Goal: Check status: Check status

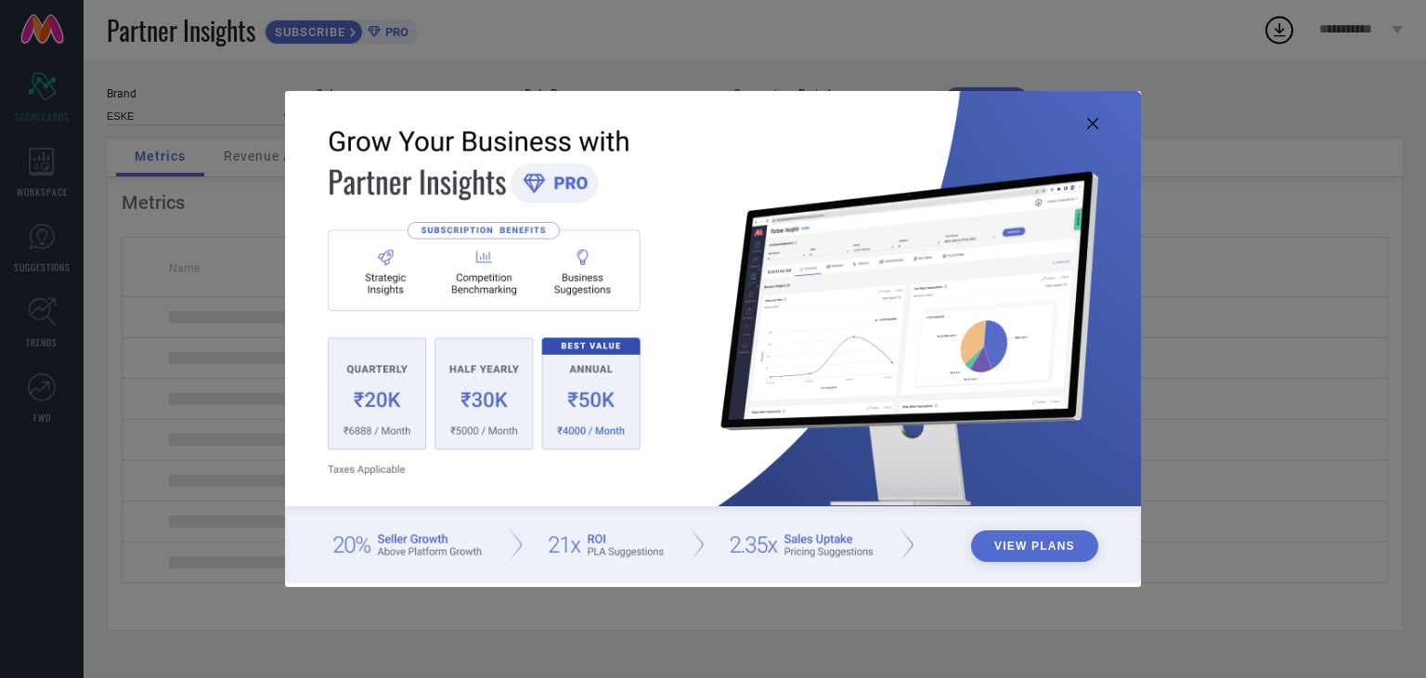
click at [1087, 118] on icon at bounding box center [1092, 123] width 11 height 11
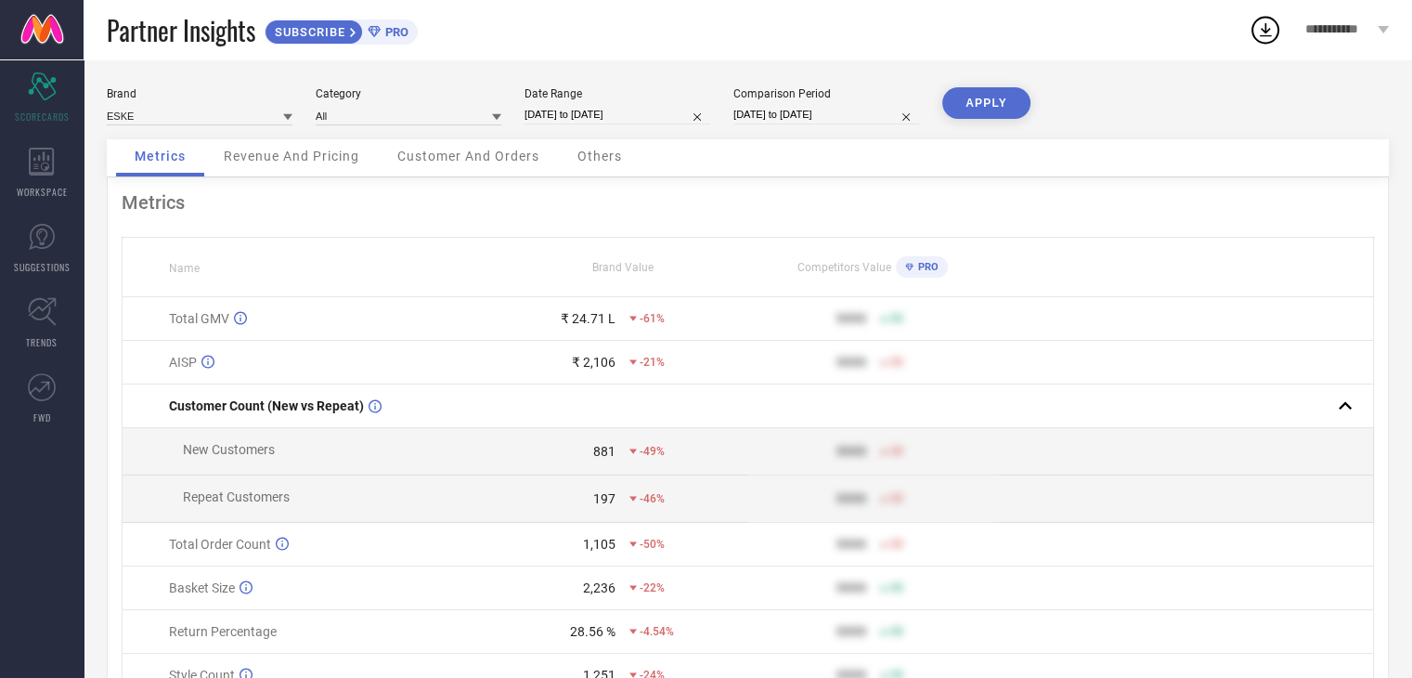
select select "2025"
select select "1"
select select "2025"
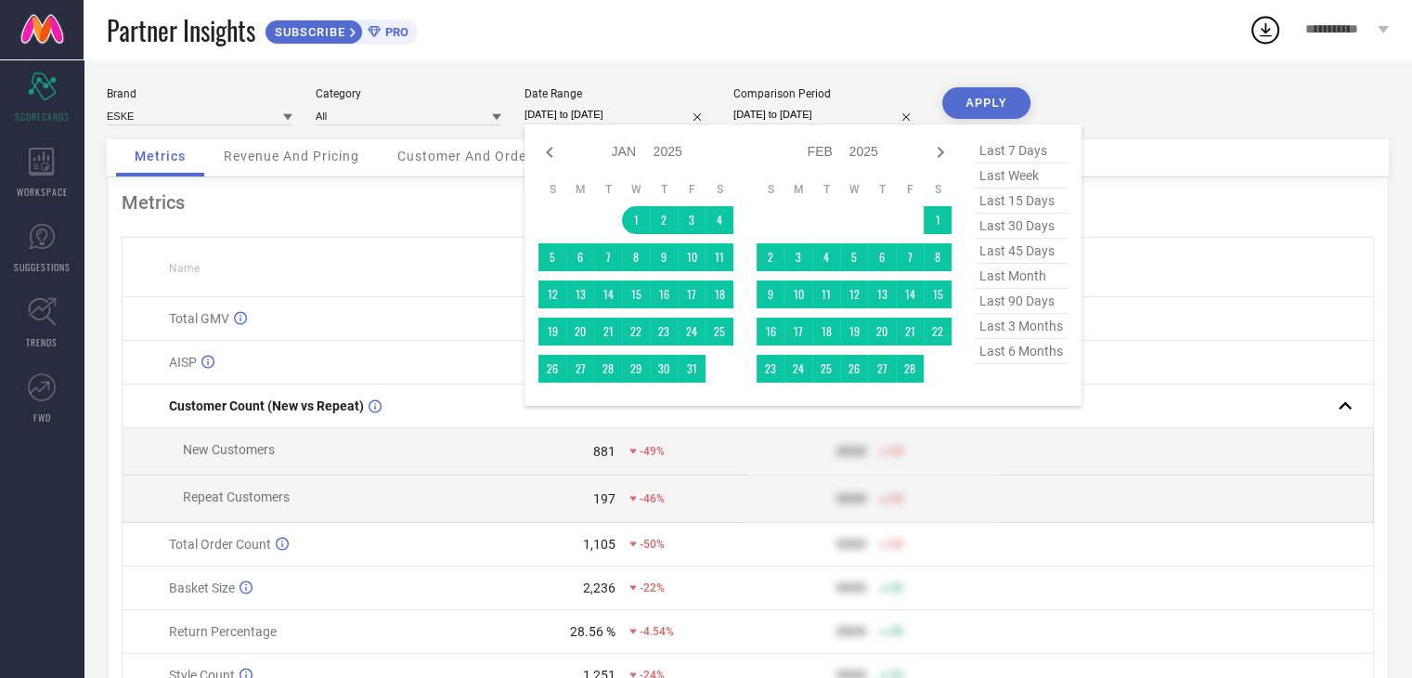
click at [586, 120] on input "[DATE] to [DATE]" at bounding box center [617, 114] width 186 height 19
click at [643, 155] on select "Jan Feb Mar Apr May Jun [DATE] Aug Sep Oct Nov Dec" at bounding box center [633, 151] width 42 height 27
select select "3"
select select "2025"
select select "4"
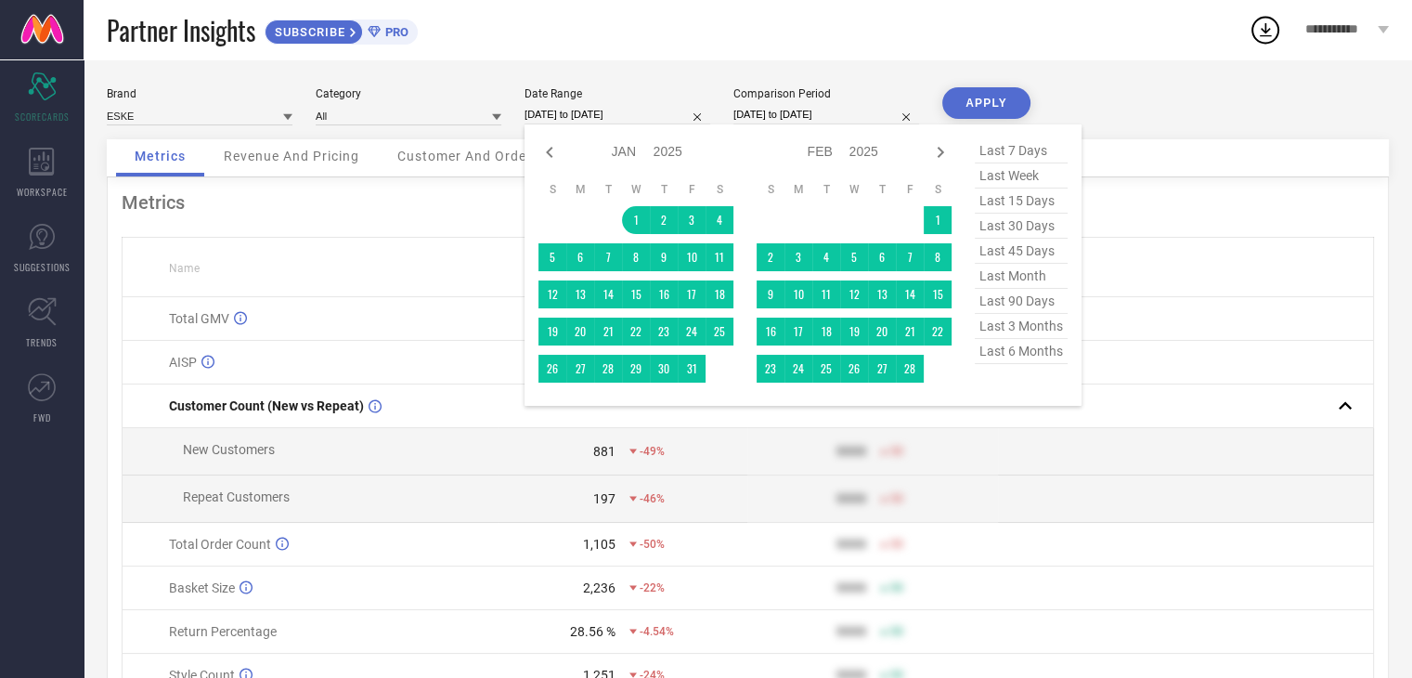
select select "2025"
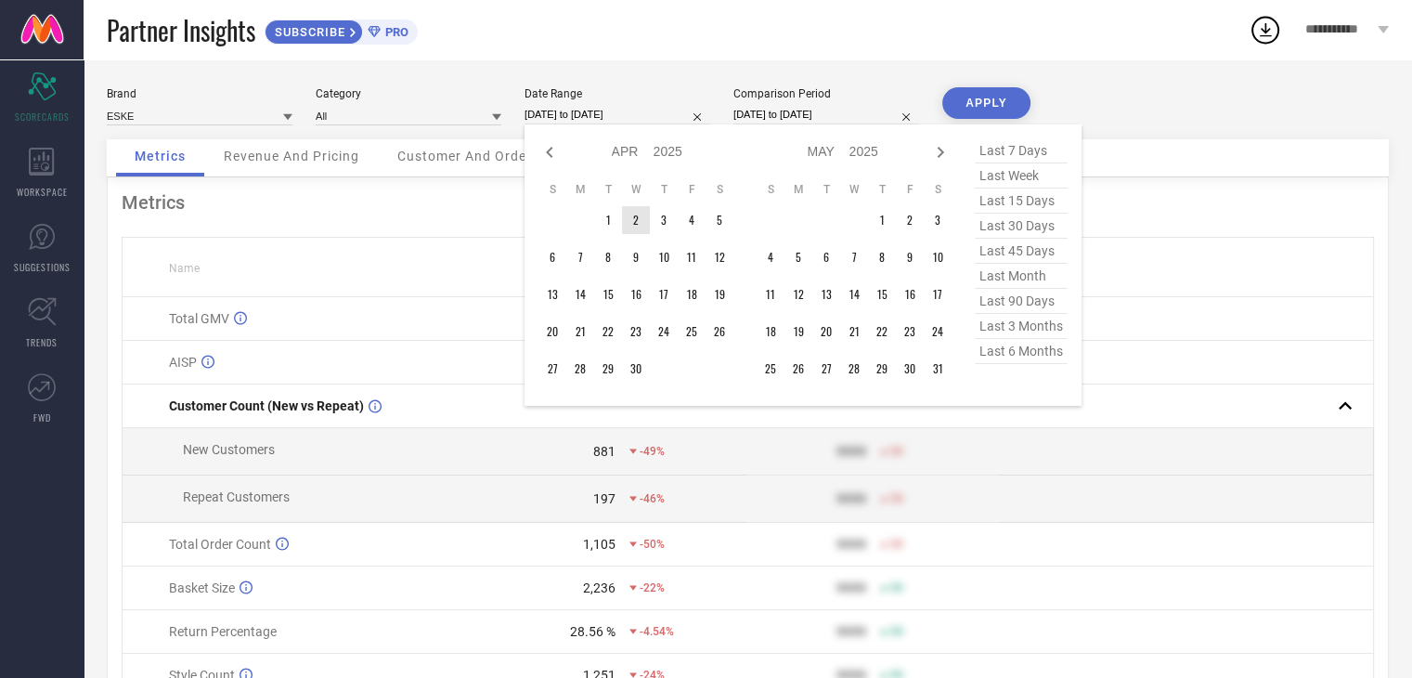
click at [658, 155] on select "2015 2016 2017 2018 2019 2020 2021 2022 2023 2024 2025 2026 2027 2028 2029 2030…" at bounding box center [668, 151] width 30 height 27
click at [653, 138] on select "2015 2016 2017 2018 2019 2020 2021 2022 2023 2024 2025 2026 2027 2028 2029 2030…" at bounding box center [668, 151] width 30 height 27
type input "After [DATE]"
click at [609, 221] on td "1" at bounding box center [608, 220] width 28 height 28
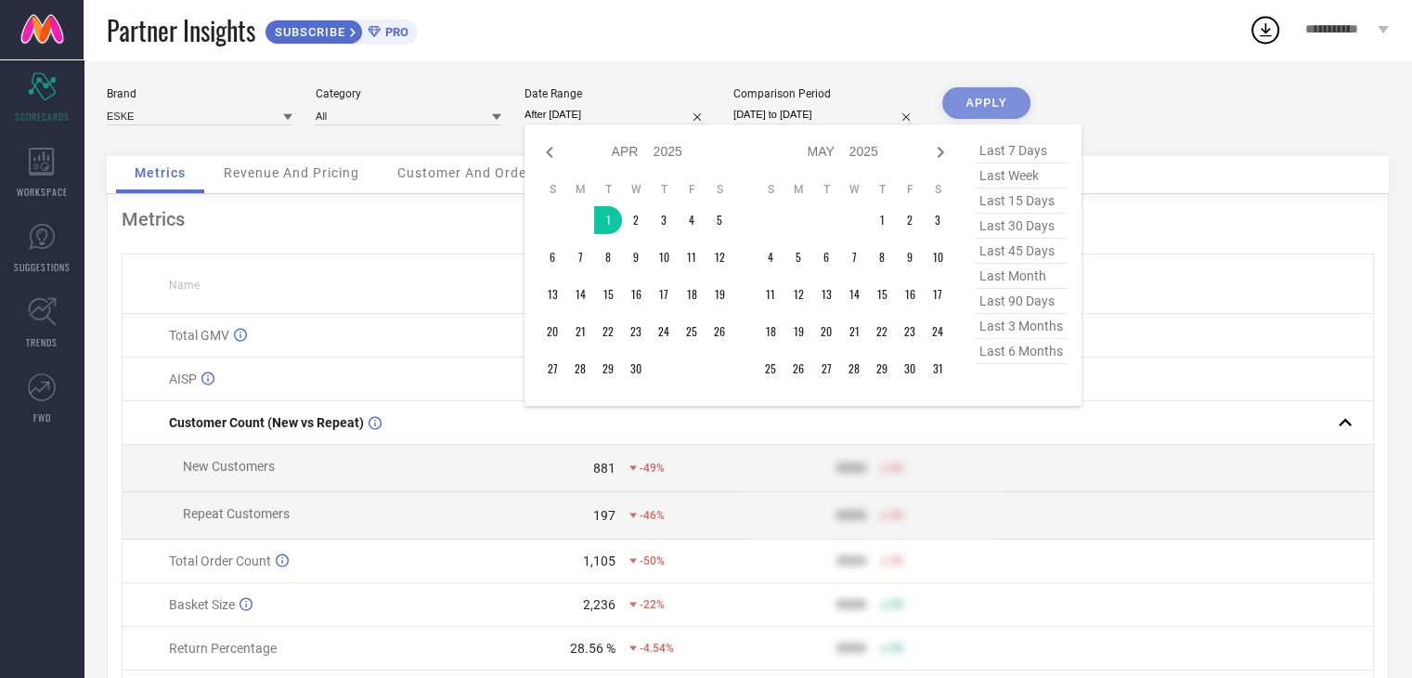
click at [810, 109] on input "[DATE] to [DATE]" at bounding box center [826, 114] width 186 height 19
select select "2024"
select select "1"
select select "2024"
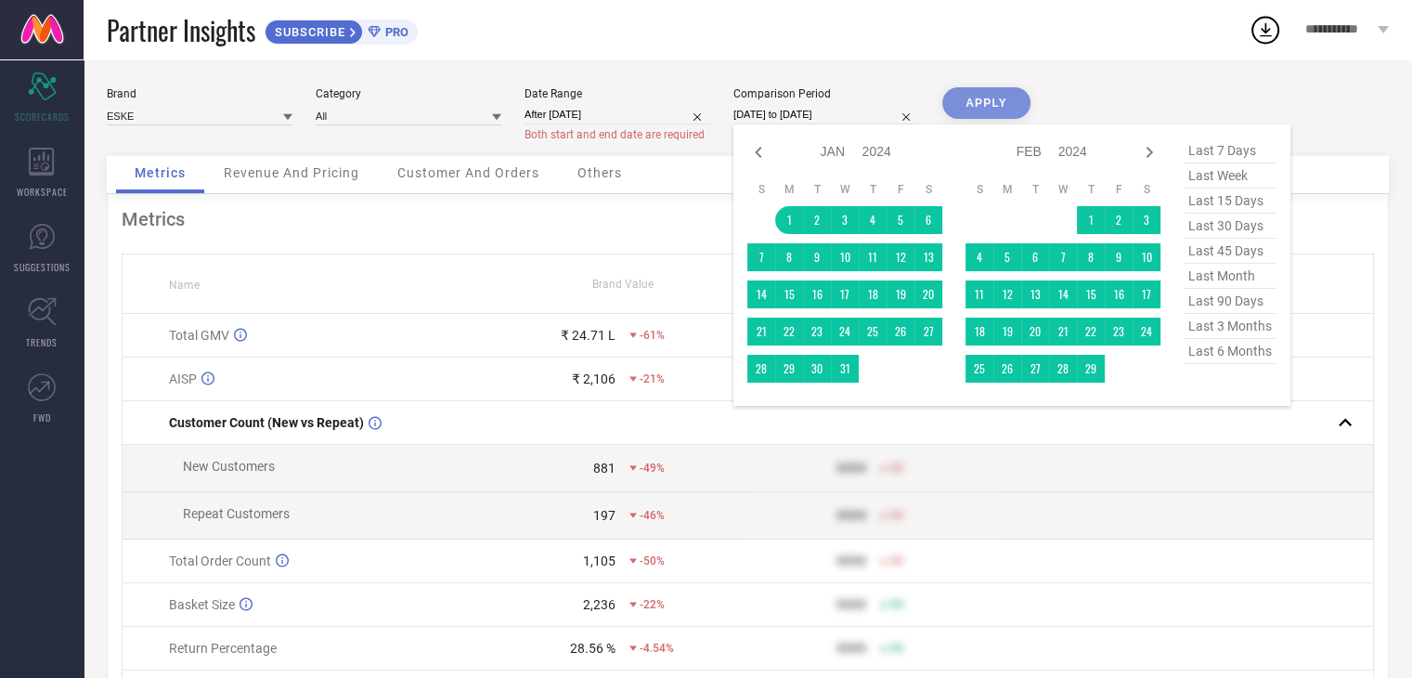
click at [836, 153] on select "Jan Feb Mar Apr May Jun [DATE] Aug Sep Oct Nov Dec" at bounding box center [841, 151] width 42 height 27
select select "3"
select select "2024"
select select "4"
select select "2024"
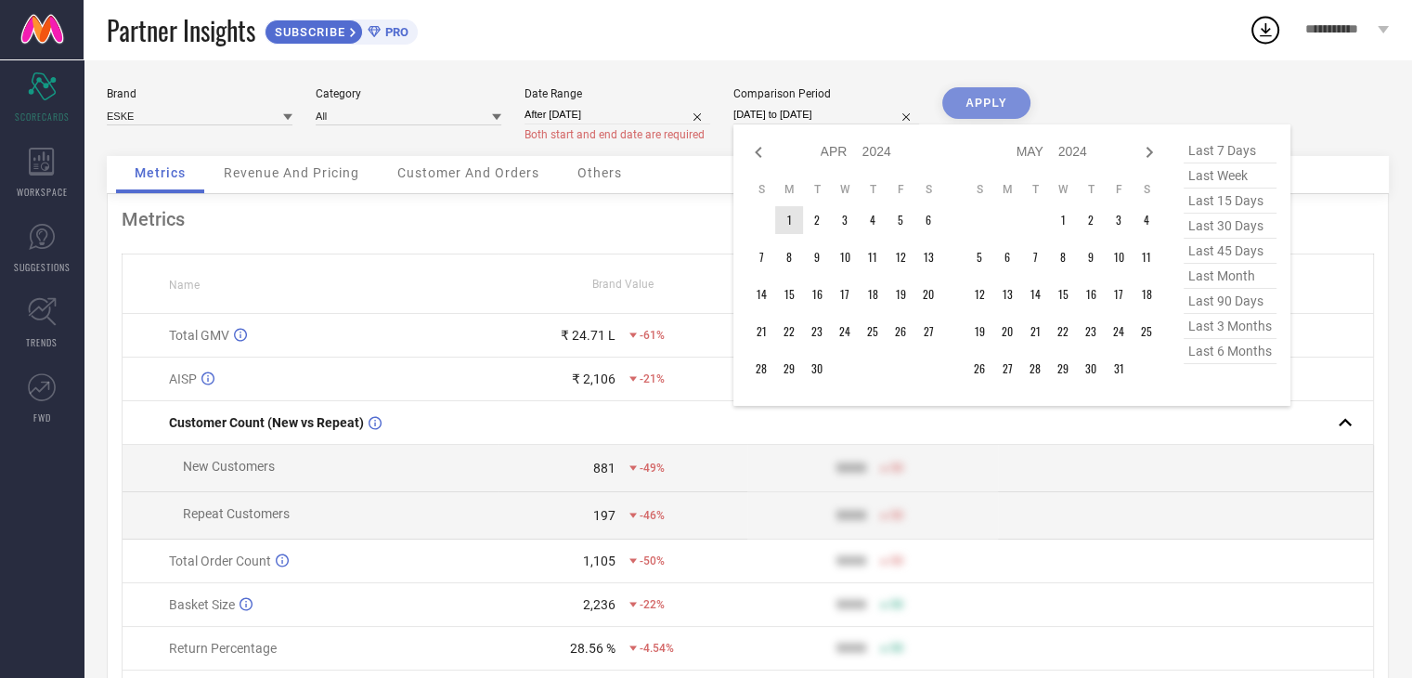
type input "After [DATE]"
click at [791, 214] on td "1" at bounding box center [789, 220] width 28 height 28
click at [1151, 148] on icon at bounding box center [1149, 152] width 22 height 22
select select "4"
select select "2024"
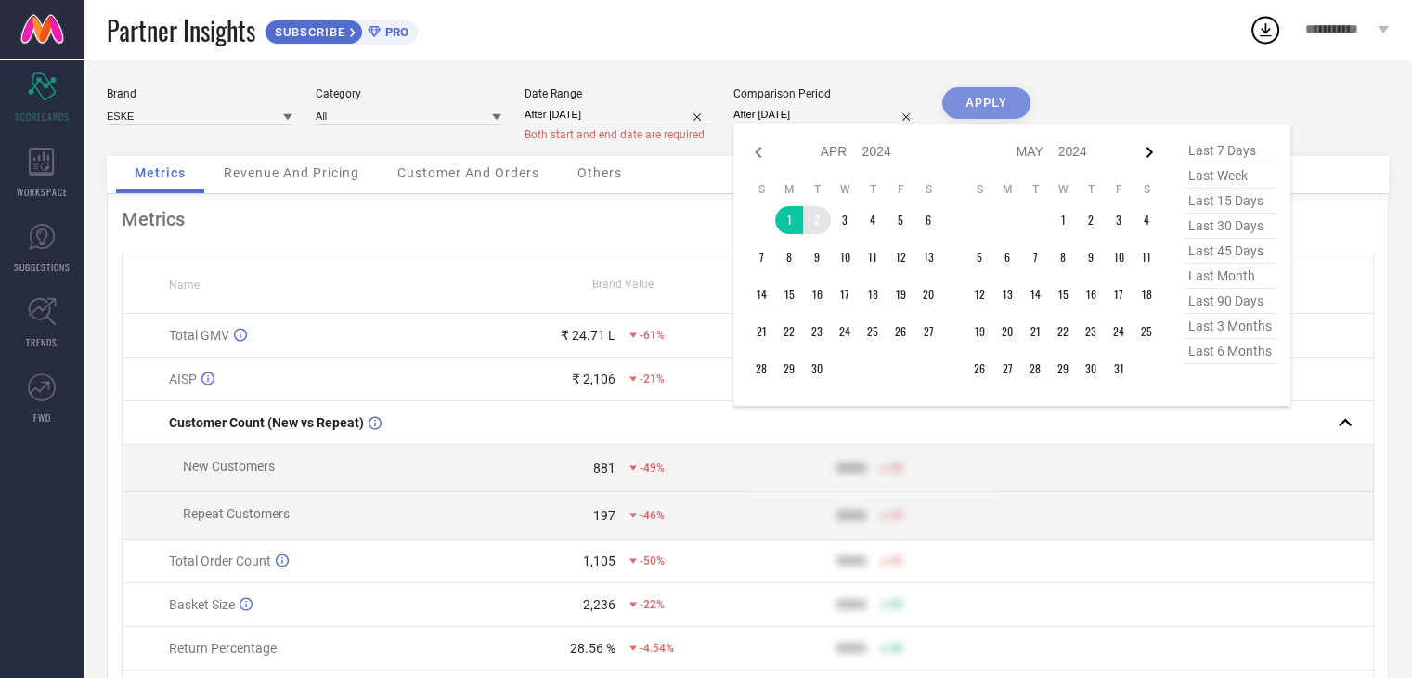
select select "5"
select select "2024"
click at [1152, 148] on icon at bounding box center [1149, 152] width 22 height 22
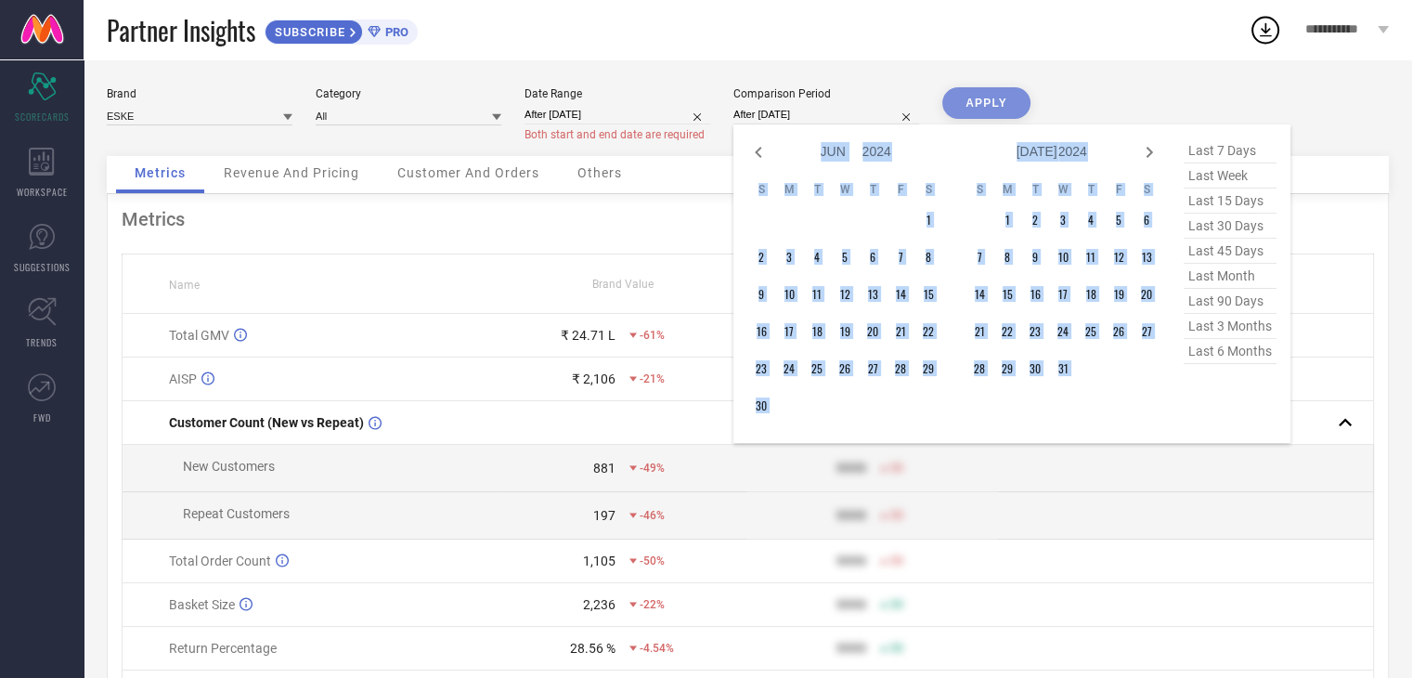
click at [1152, 148] on icon at bounding box center [1149, 152] width 22 height 22
select select "7"
select select "2024"
select select "8"
select select "2024"
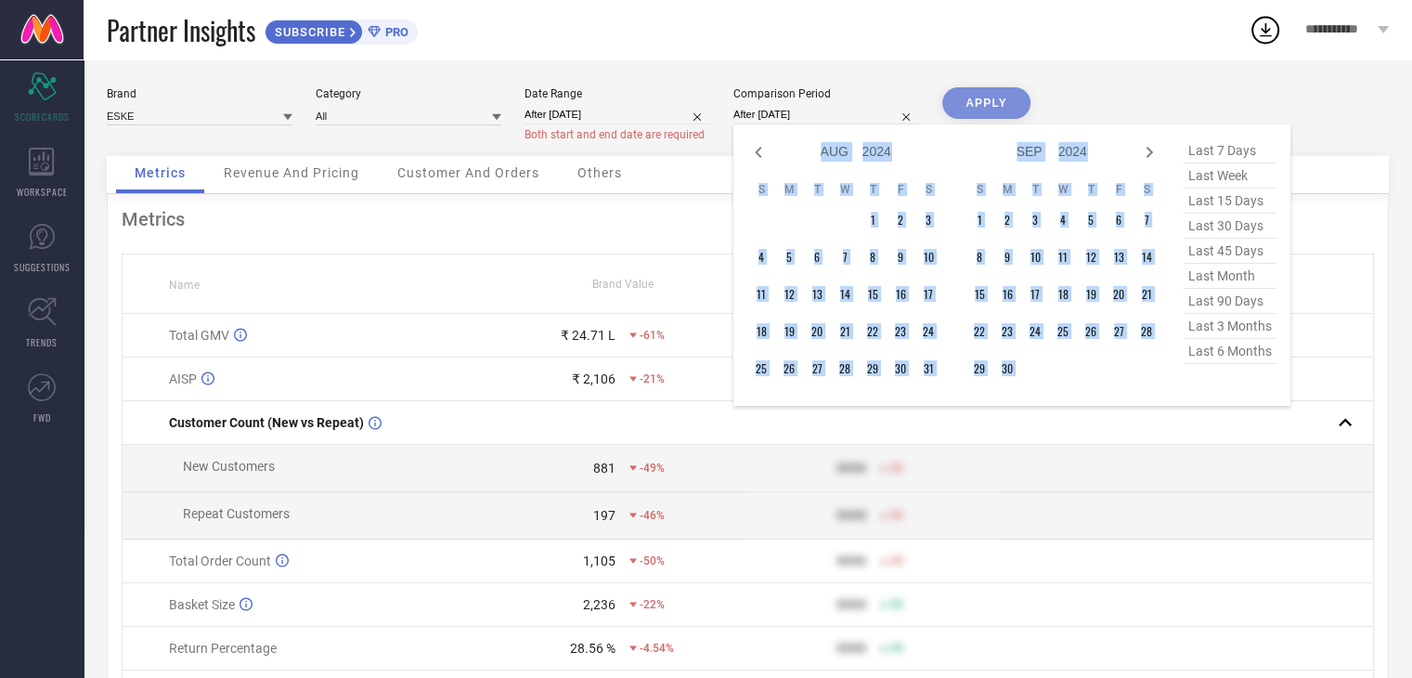
select select "3"
select select "2025"
select select "4"
select select "2025"
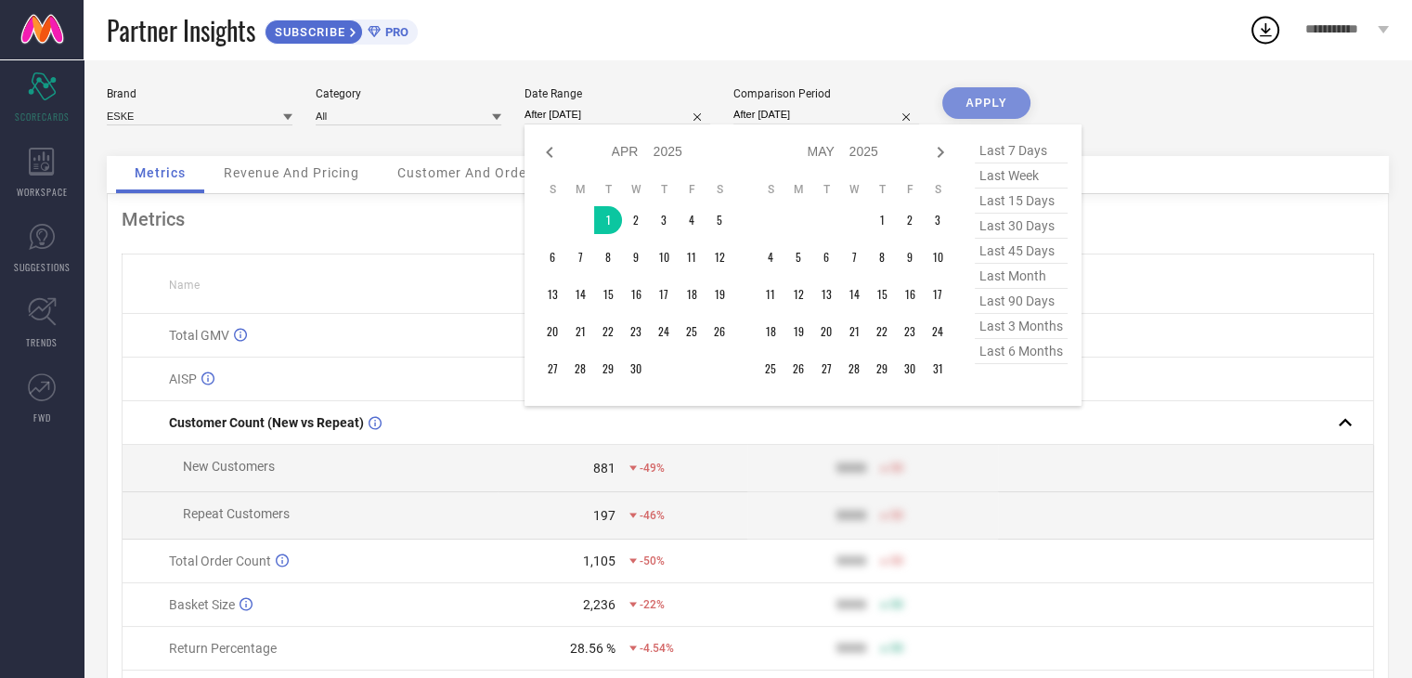
click at [624, 114] on input "After [DATE]" at bounding box center [617, 114] width 186 height 19
type input "[DATE] to [DATE]"
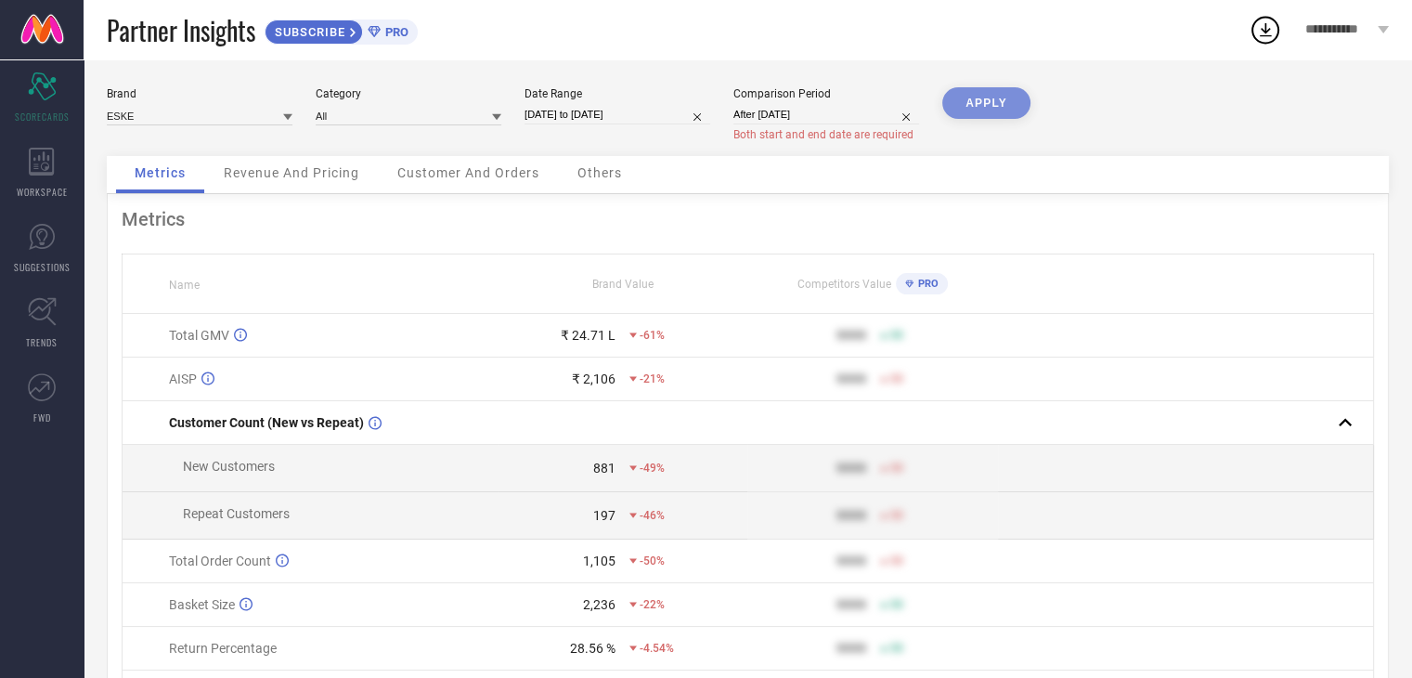
click at [634, 115] on input "[DATE] to [DATE]" at bounding box center [617, 114] width 186 height 19
select select "3"
select select "2025"
select select "4"
select select "2025"
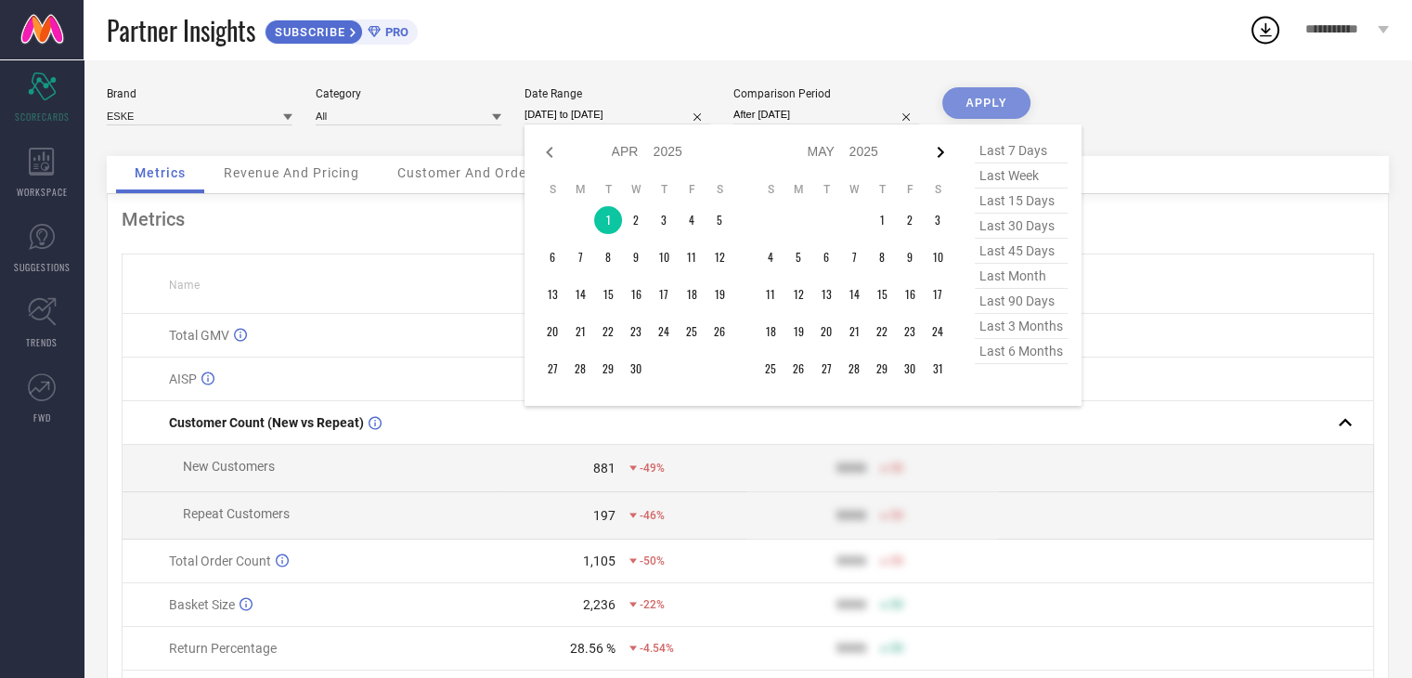
click at [945, 153] on icon at bounding box center [940, 152] width 22 height 22
select select "4"
select select "2025"
select select "5"
select select "2025"
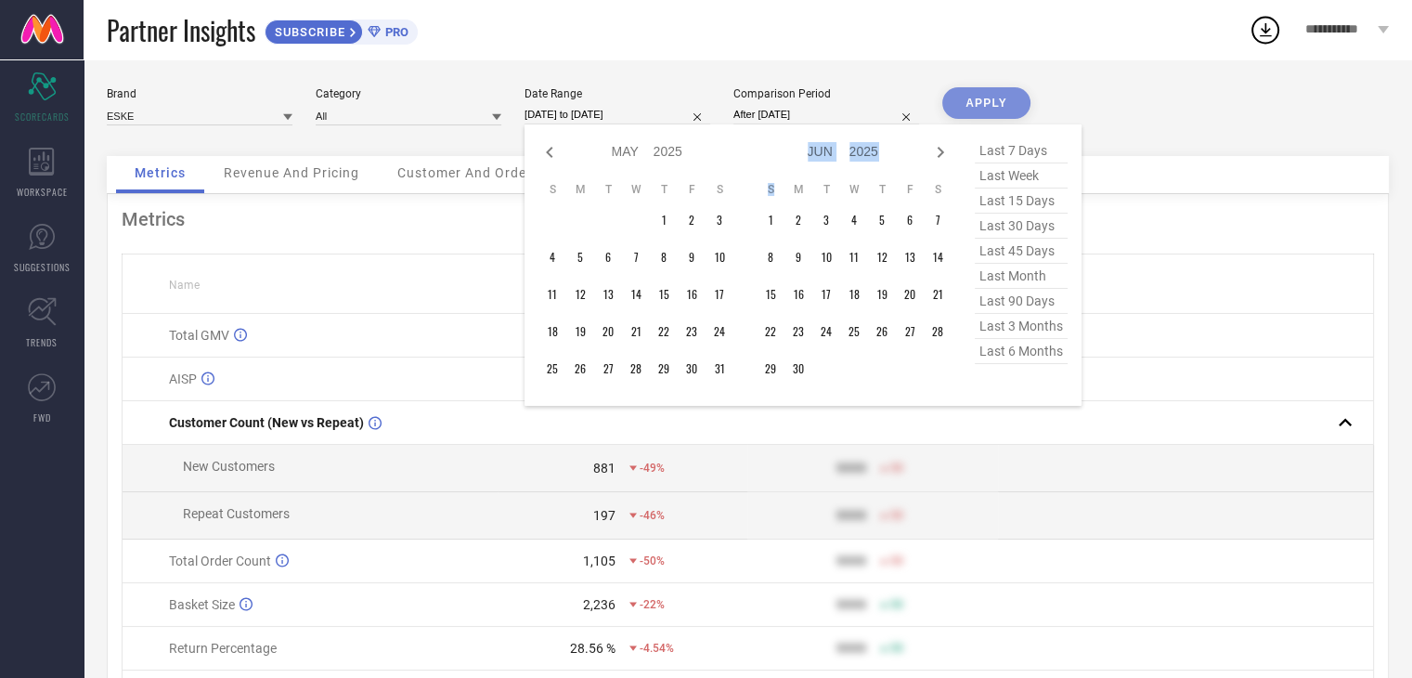
click at [945, 153] on icon at bounding box center [940, 152] width 22 height 22
select select "5"
select select "2025"
select select "6"
select select "2025"
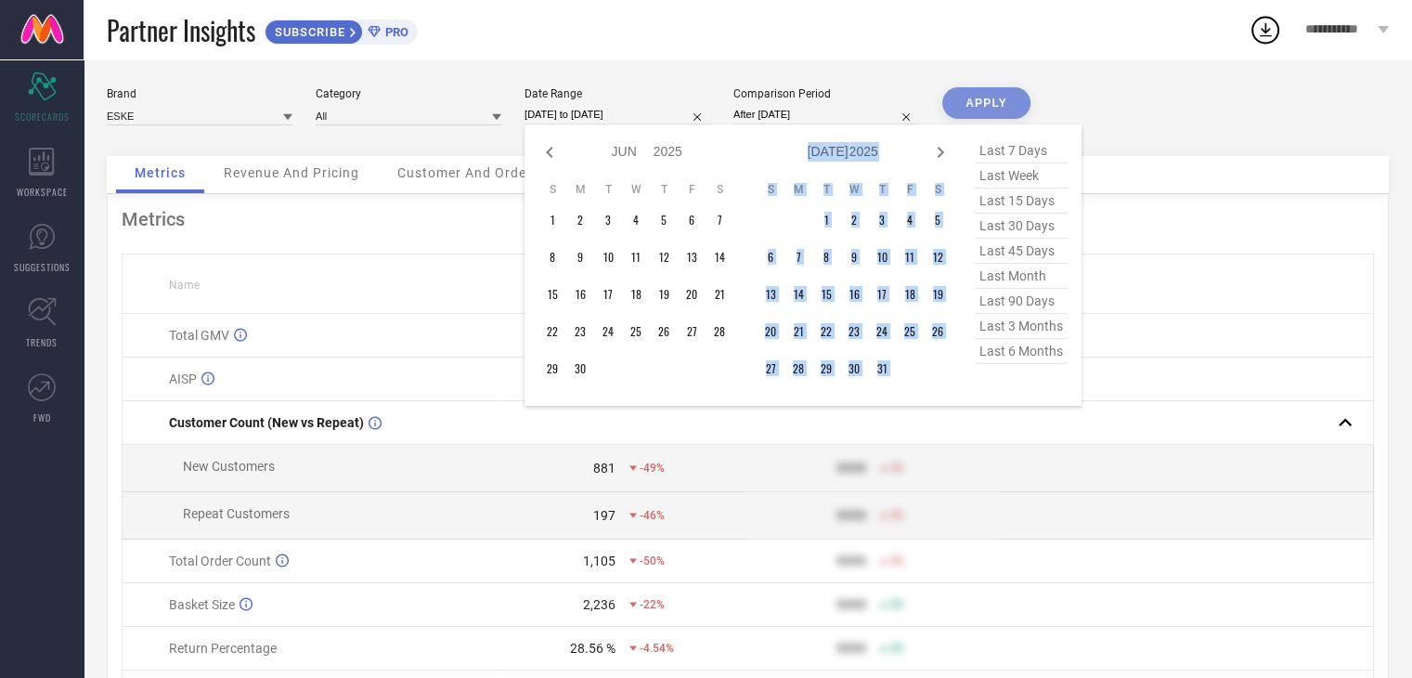
click at [945, 153] on icon at bounding box center [940, 152] width 22 height 22
select select "6"
select select "2025"
select select "7"
select select "2025"
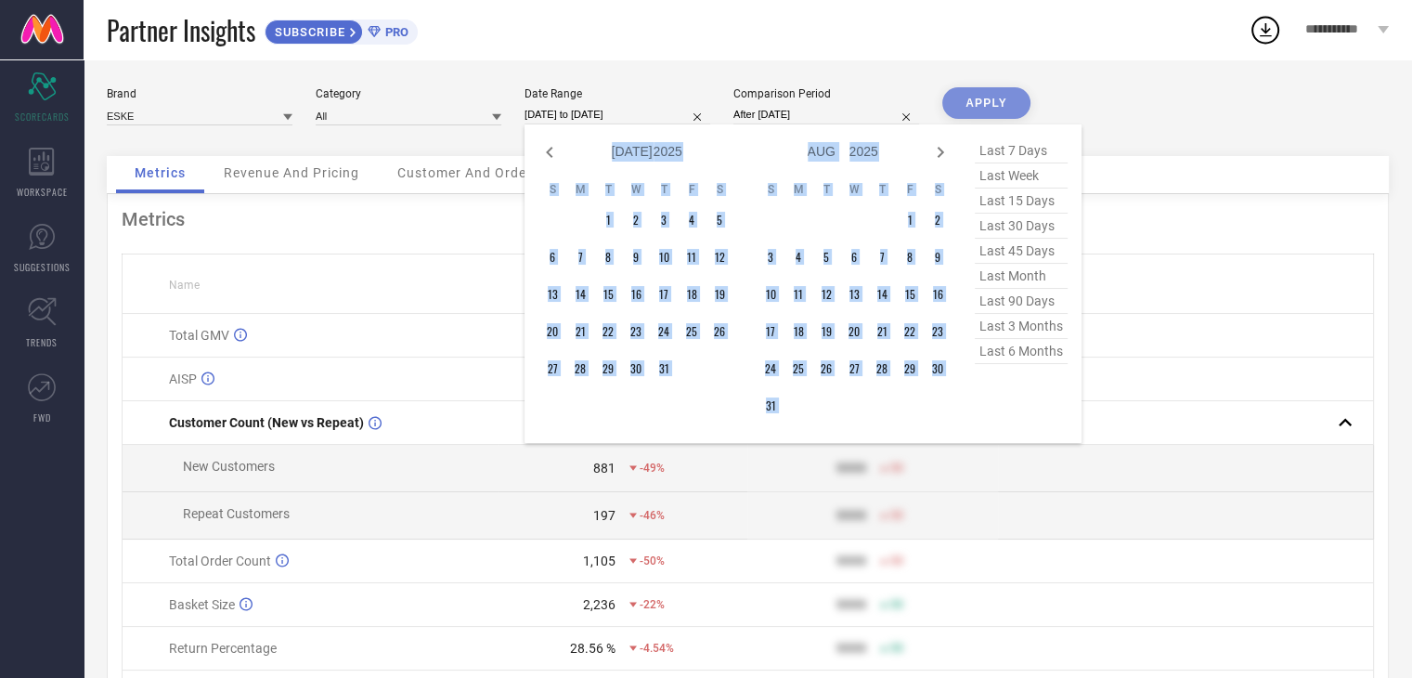
click at [945, 153] on icon at bounding box center [940, 152] width 22 height 22
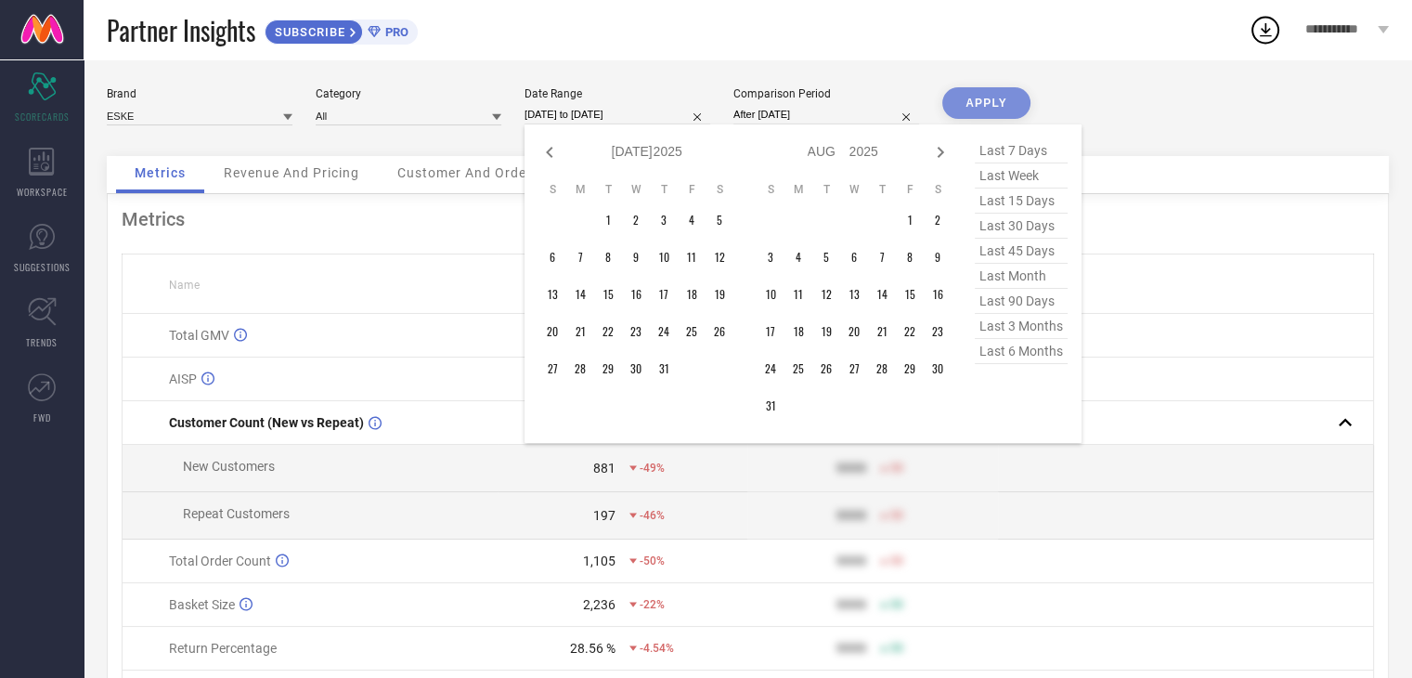
select select "7"
select select "2025"
select select "8"
select select "2025"
type input "After [DATE]"
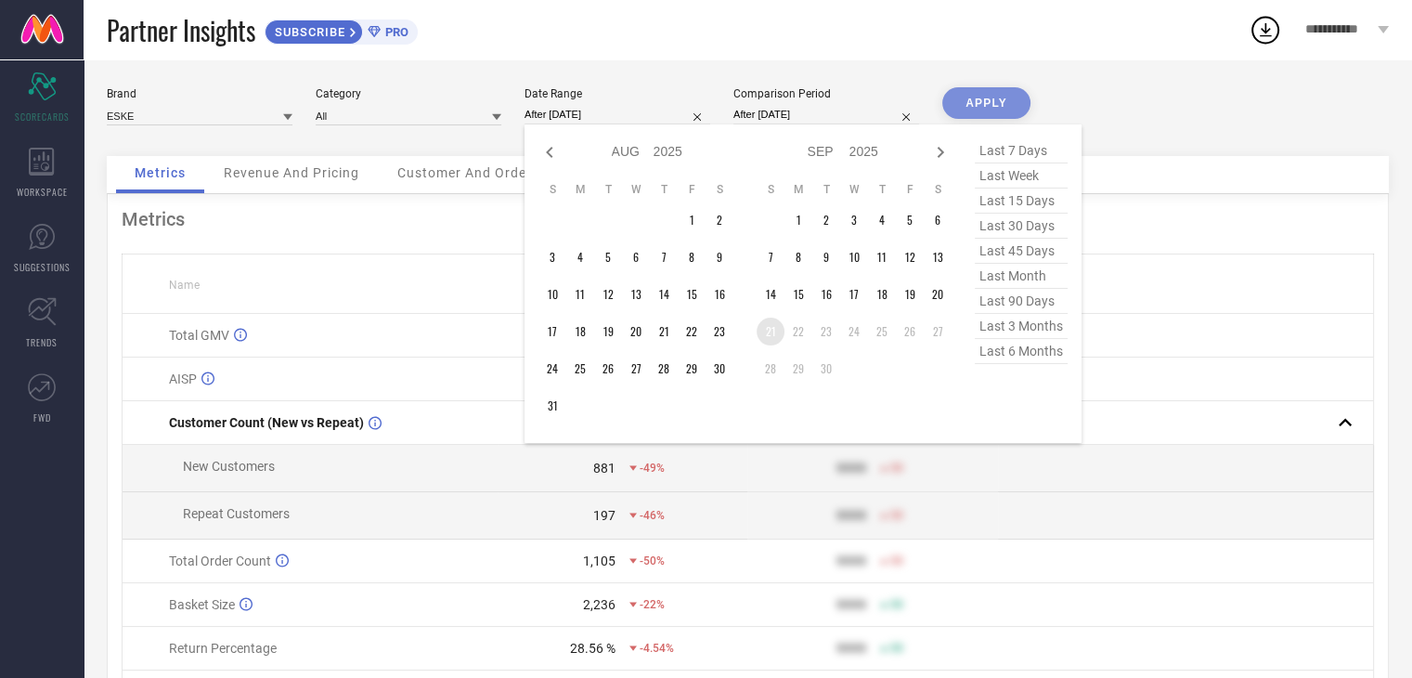
click at [778, 327] on td "21" at bounding box center [770, 331] width 28 height 28
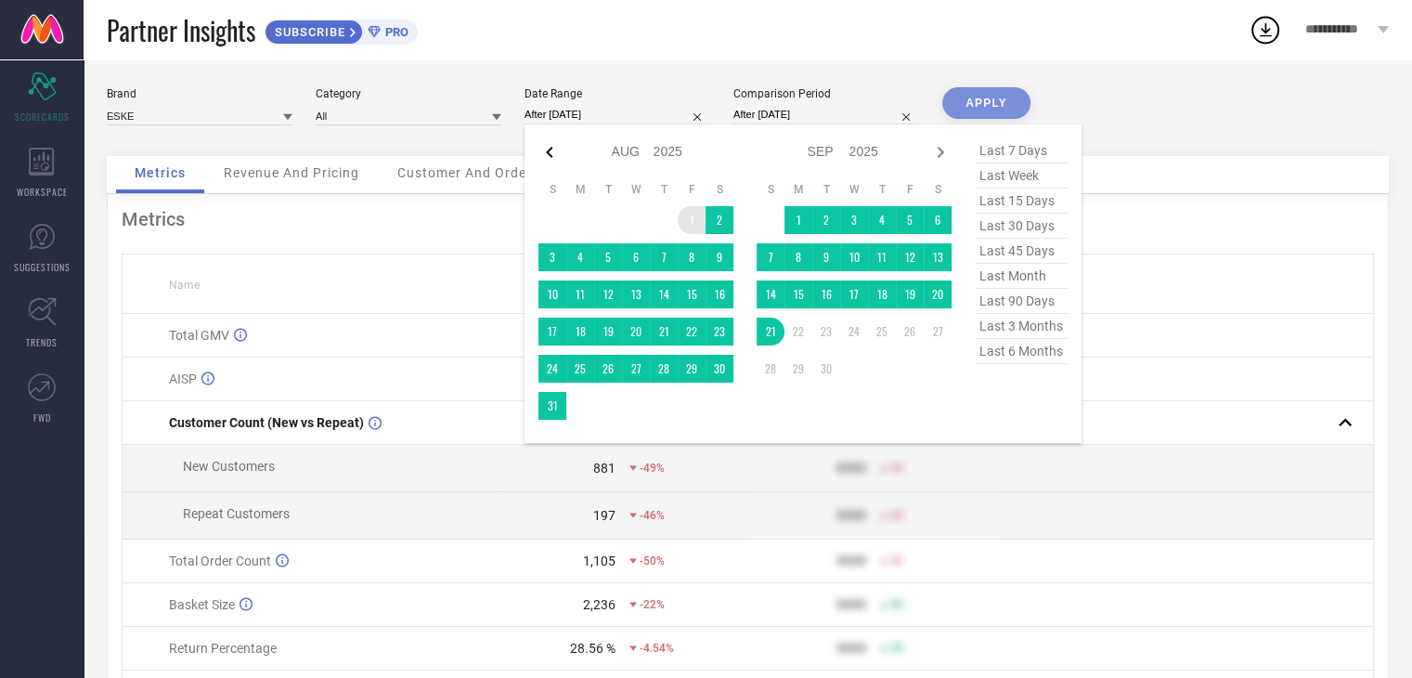
click at [552, 146] on icon at bounding box center [549, 152] width 22 height 22
select select "6"
select select "2025"
select select "7"
select select "2025"
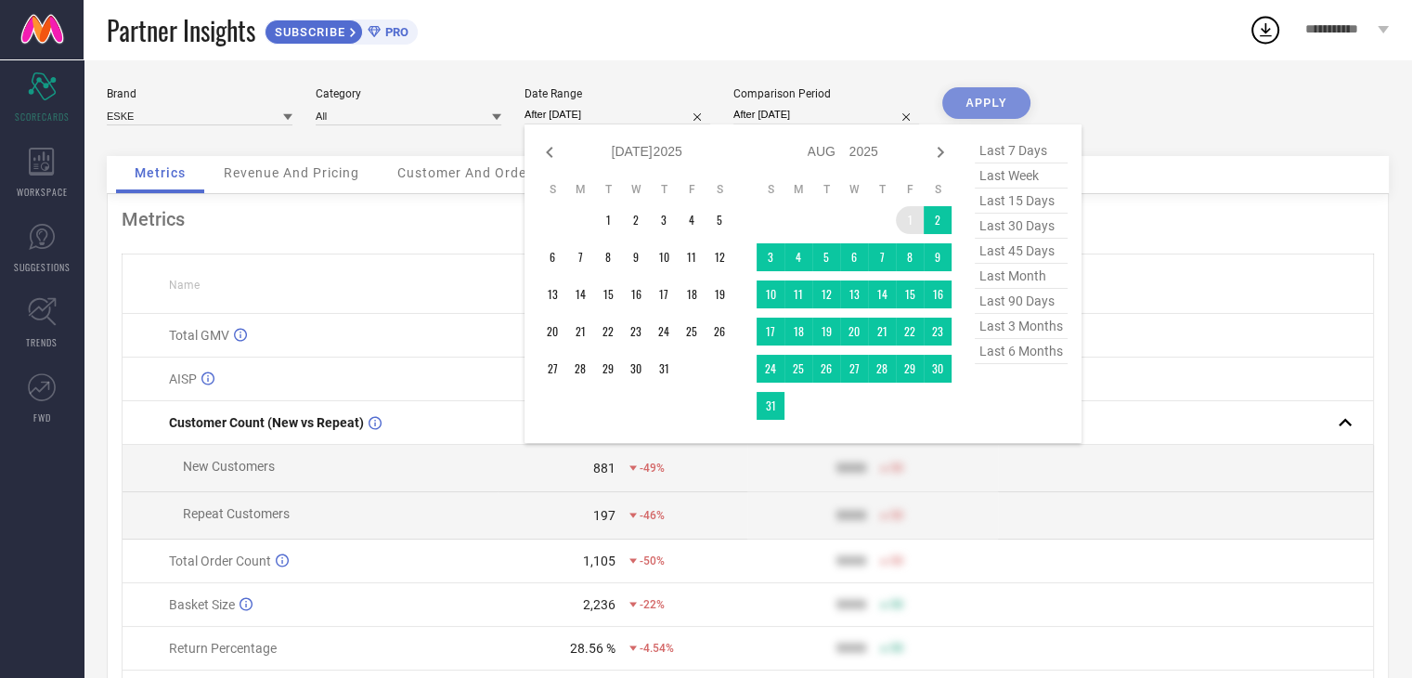
click at [552, 146] on icon at bounding box center [549, 152] width 22 height 22
select select "5"
select select "2025"
select select "6"
select select "2025"
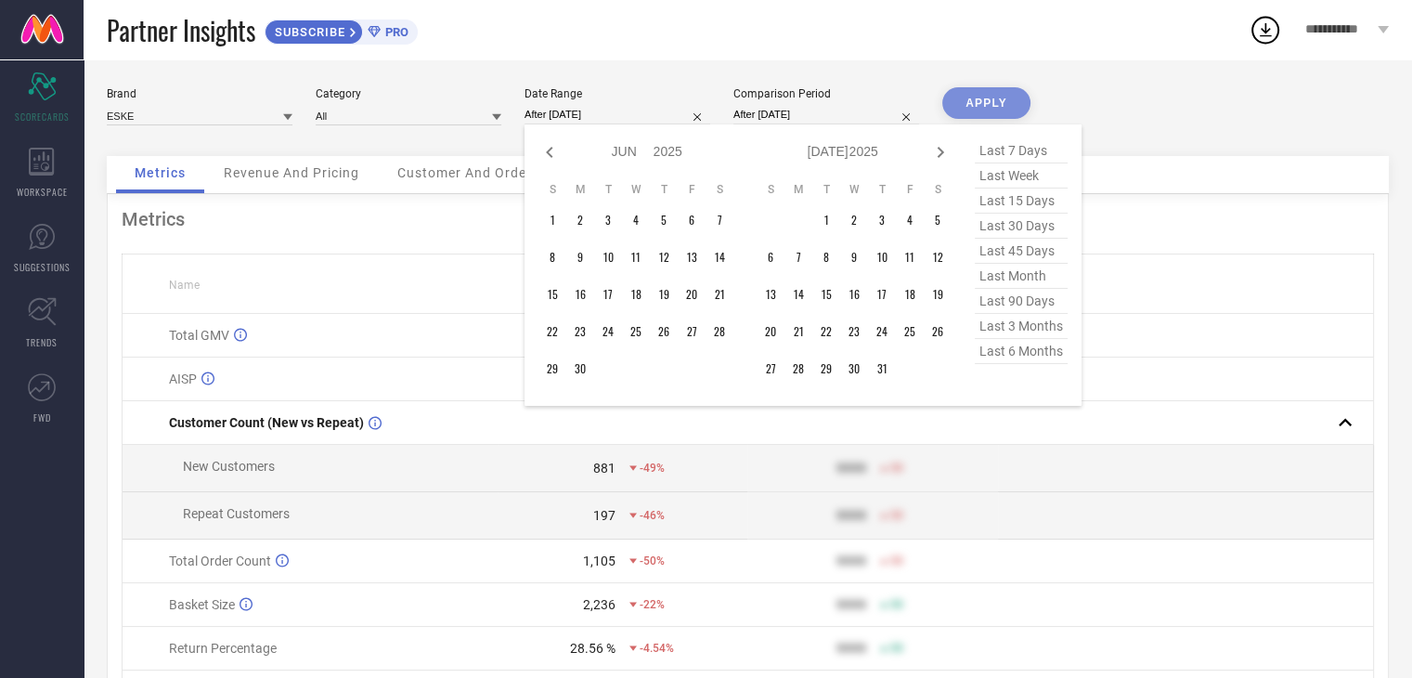
click at [552, 146] on icon at bounding box center [549, 152] width 22 height 22
select select "4"
select select "2025"
select select "5"
select select "2025"
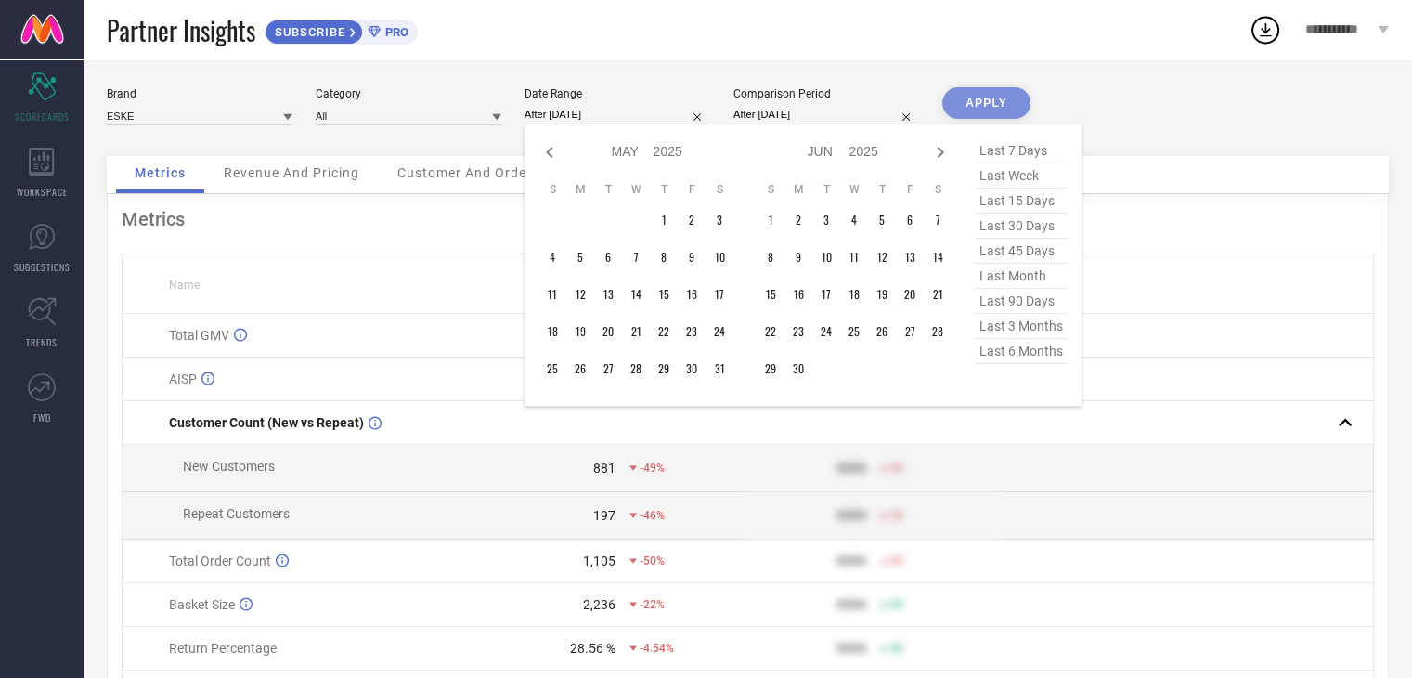
click at [552, 146] on icon at bounding box center [549, 152] width 22 height 22
select select "3"
select select "2025"
select select "4"
select select "2025"
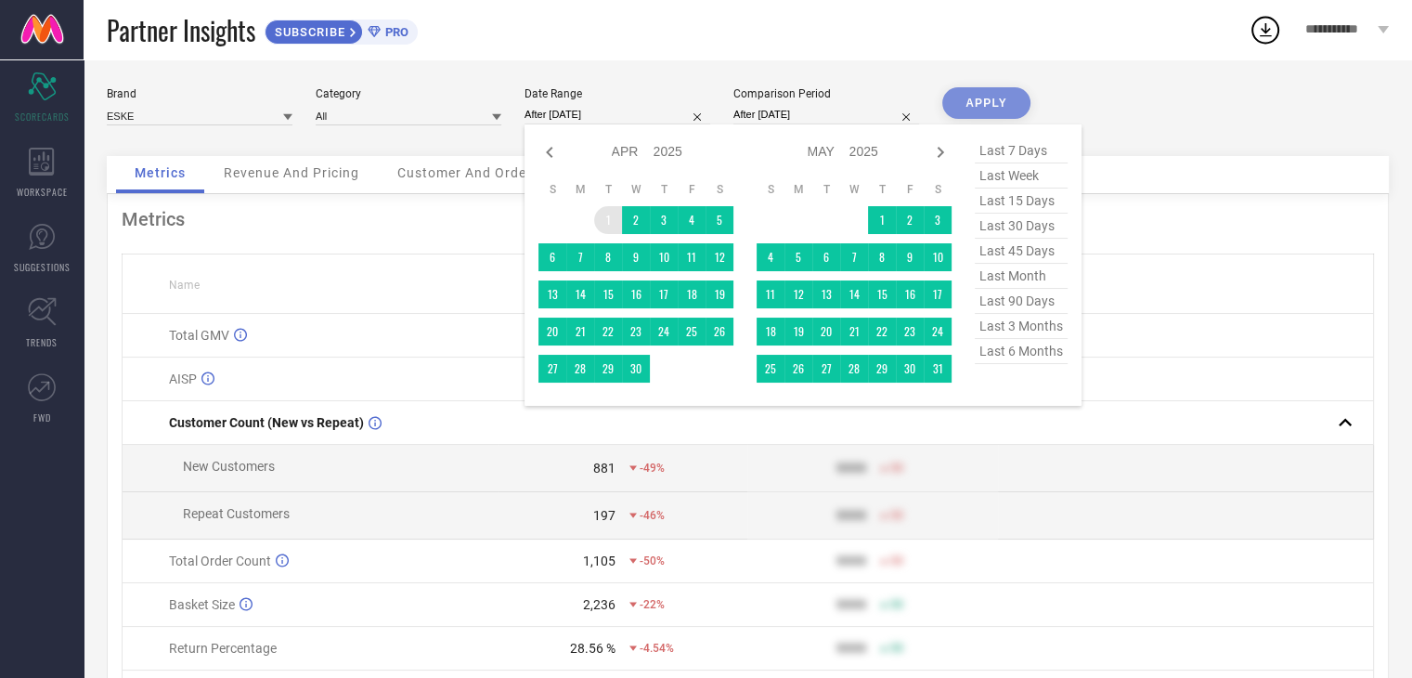
type input "[DATE] to [DATE]"
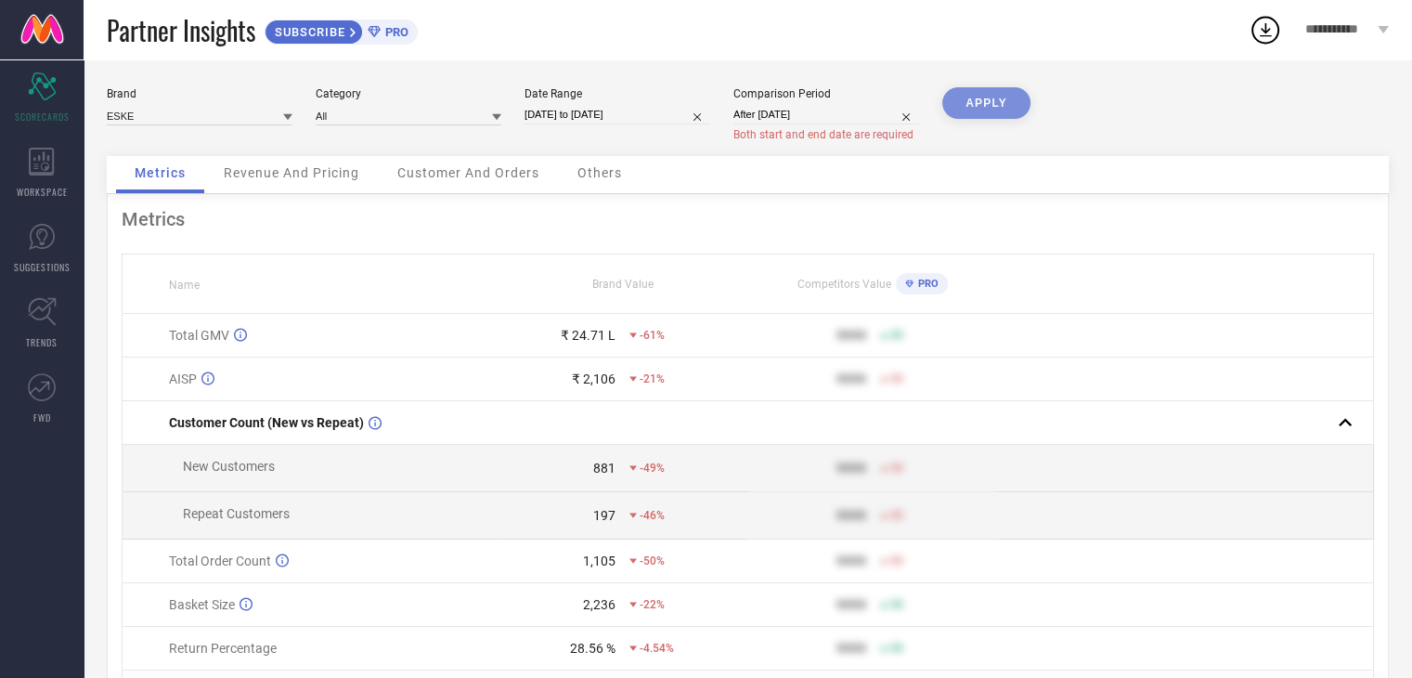
click at [806, 114] on input "After [DATE]" at bounding box center [826, 114] width 186 height 19
select select "3"
select select "2024"
select select "4"
select select "2024"
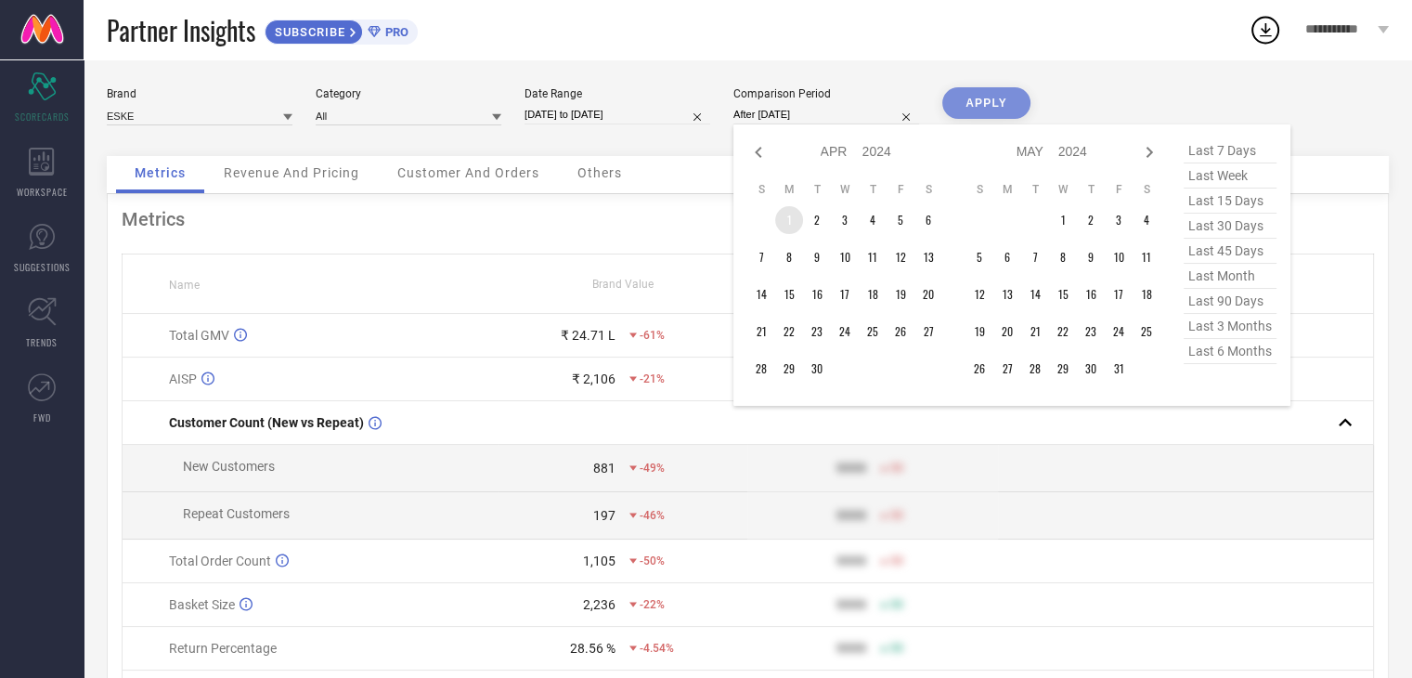
type input "[DATE] to [DATE]"
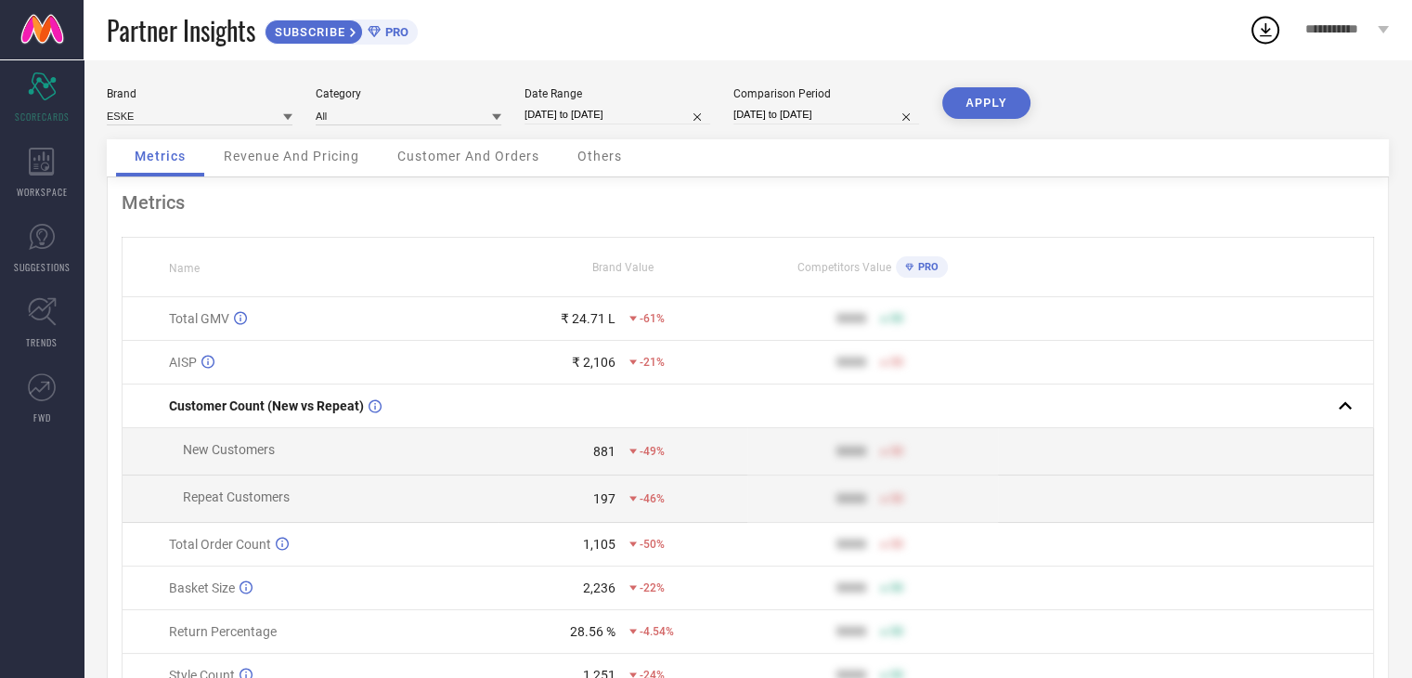
click at [821, 118] on input "[DATE] to [DATE]" at bounding box center [826, 114] width 186 height 19
select select "3"
select select "2024"
select select "4"
select select "2024"
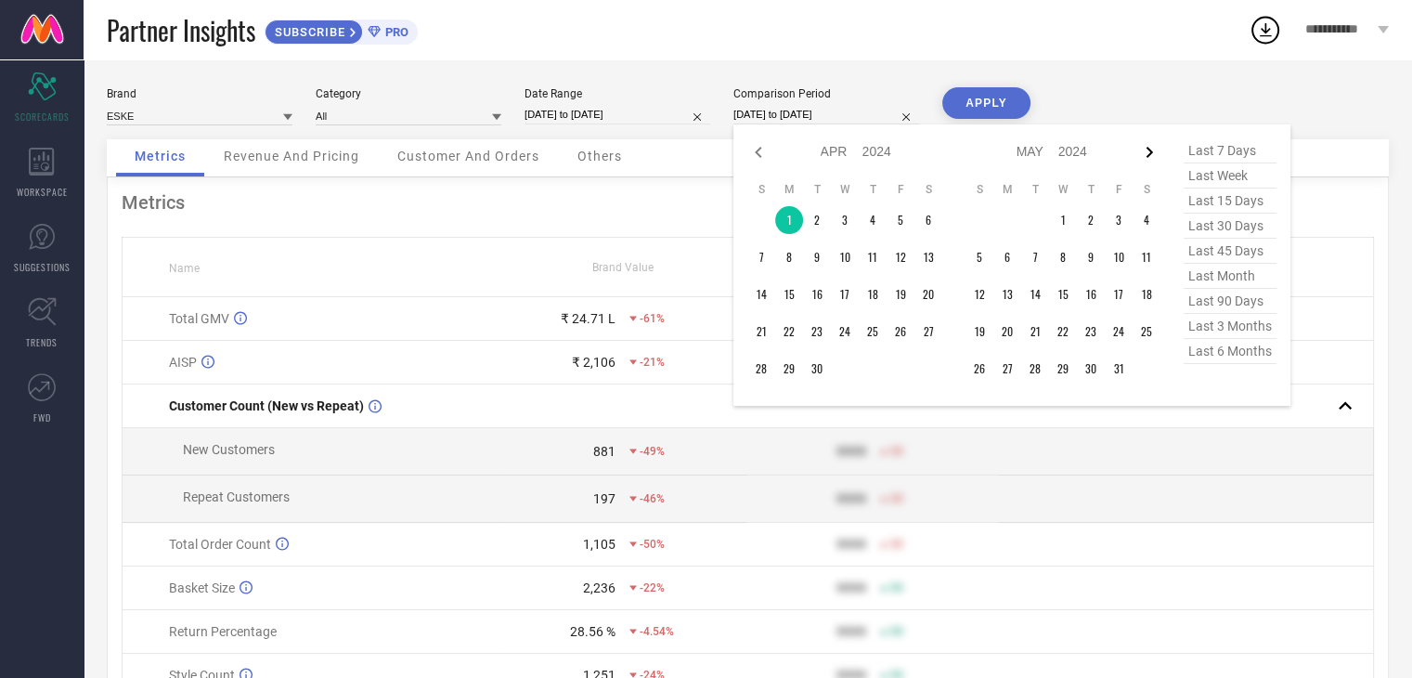
click at [1143, 152] on icon at bounding box center [1149, 152] width 22 height 22
select select "4"
select select "2024"
select select "5"
select select "2024"
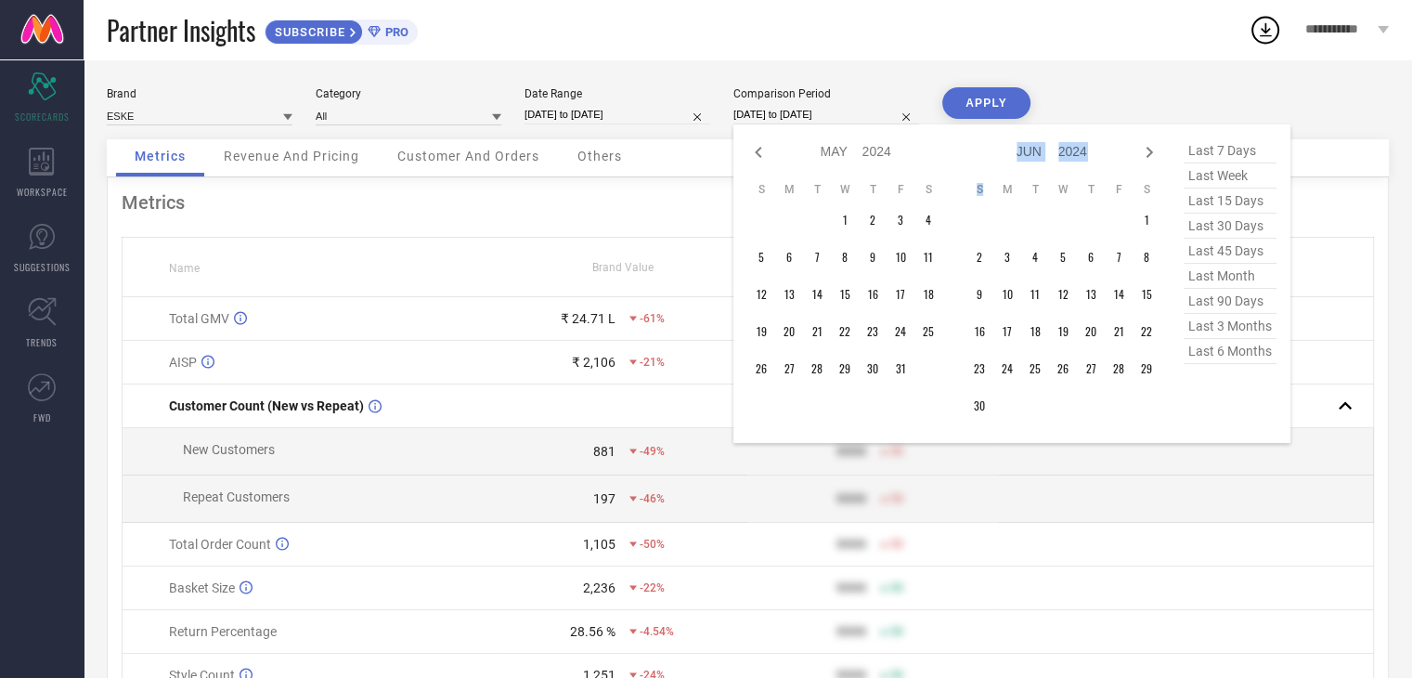
click at [1143, 152] on icon at bounding box center [1149, 152] width 22 height 22
select select "5"
select select "2024"
select select "6"
select select "2024"
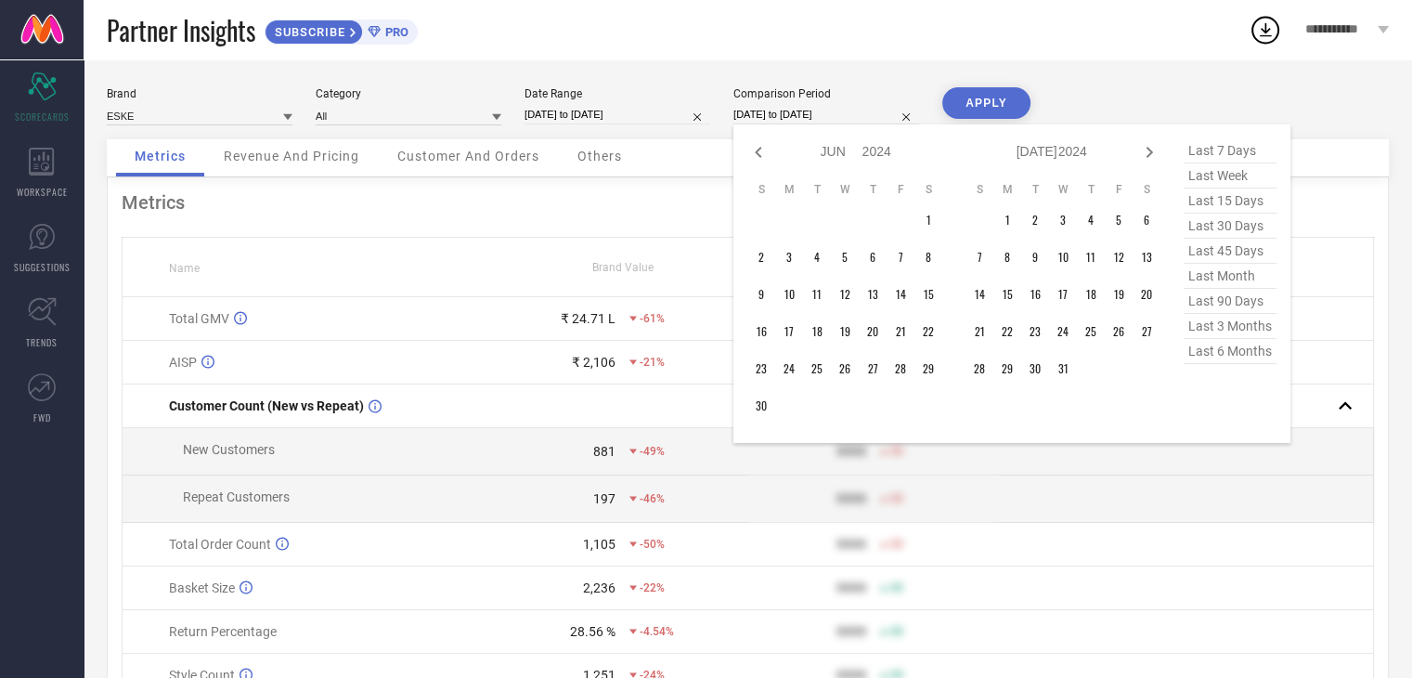
click at [1143, 152] on icon at bounding box center [1149, 152] width 22 height 22
select select "6"
select select "2024"
select select "7"
select select "2024"
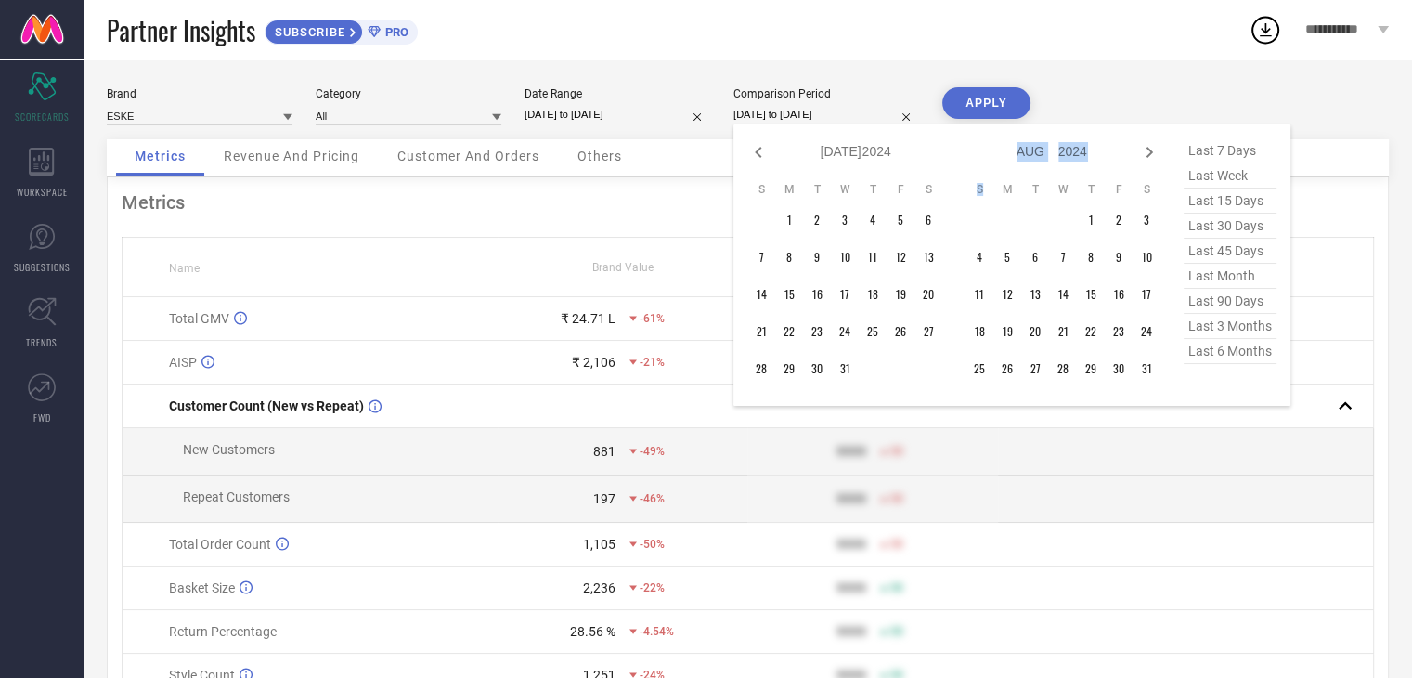
click at [1143, 152] on icon at bounding box center [1149, 152] width 22 height 22
select select "7"
select select "2024"
select select "8"
select select "2024"
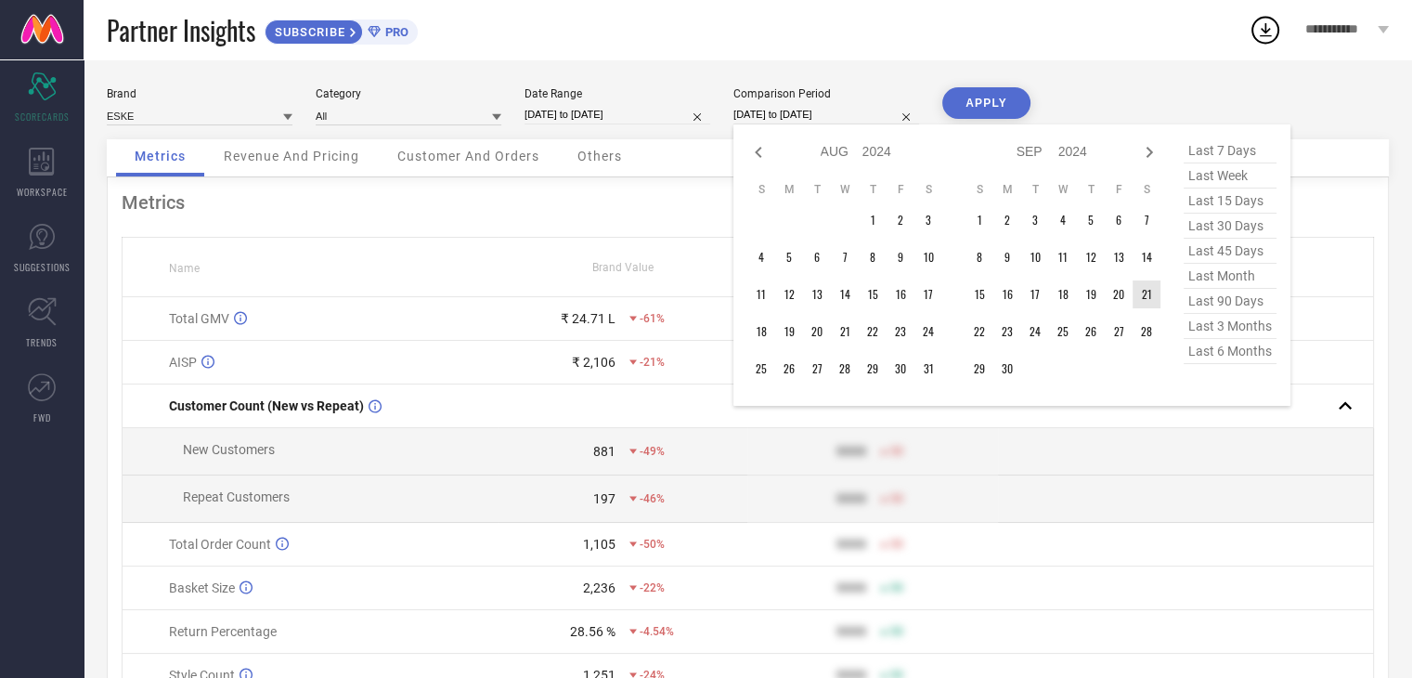
type input "After [DATE]"
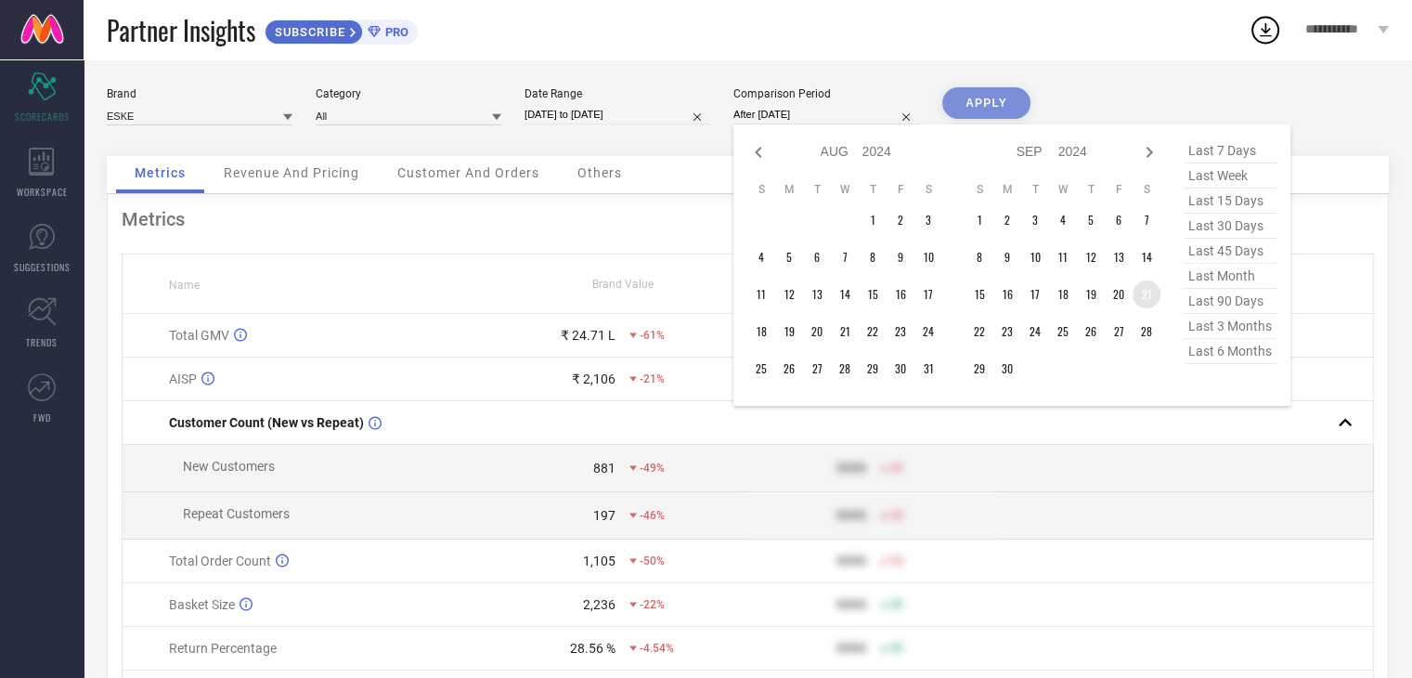
click at [1148, 285] on td "21" at bounding box center [1146, 294] width 28 height 28
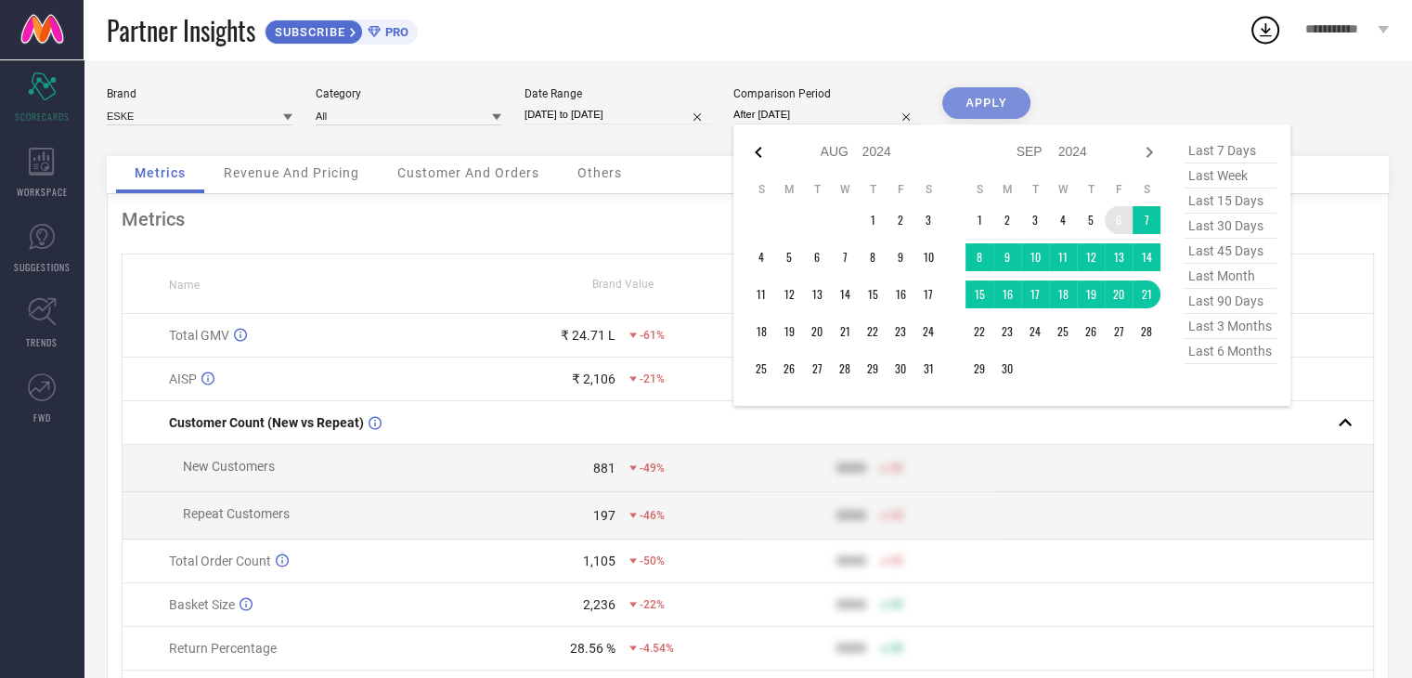
click at [759, 147] on icon at bounding box center [758, 152] width 6 height 11
select select "6"
select select "2024"
select select "7"
select select "2024"
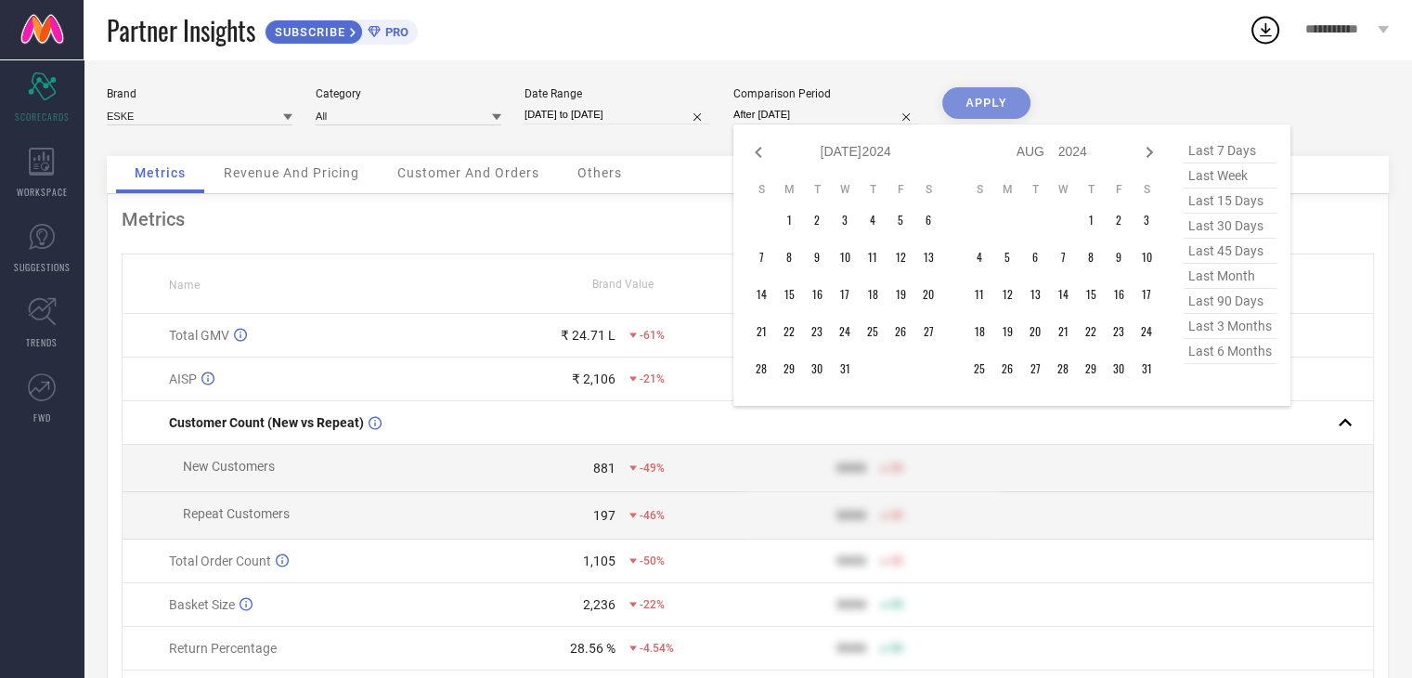
click at [759, 147] on icon at bounding box center [758, 152] width 6 height 11
select select "5"
select select "2024"
select select "6"
select select "2024"
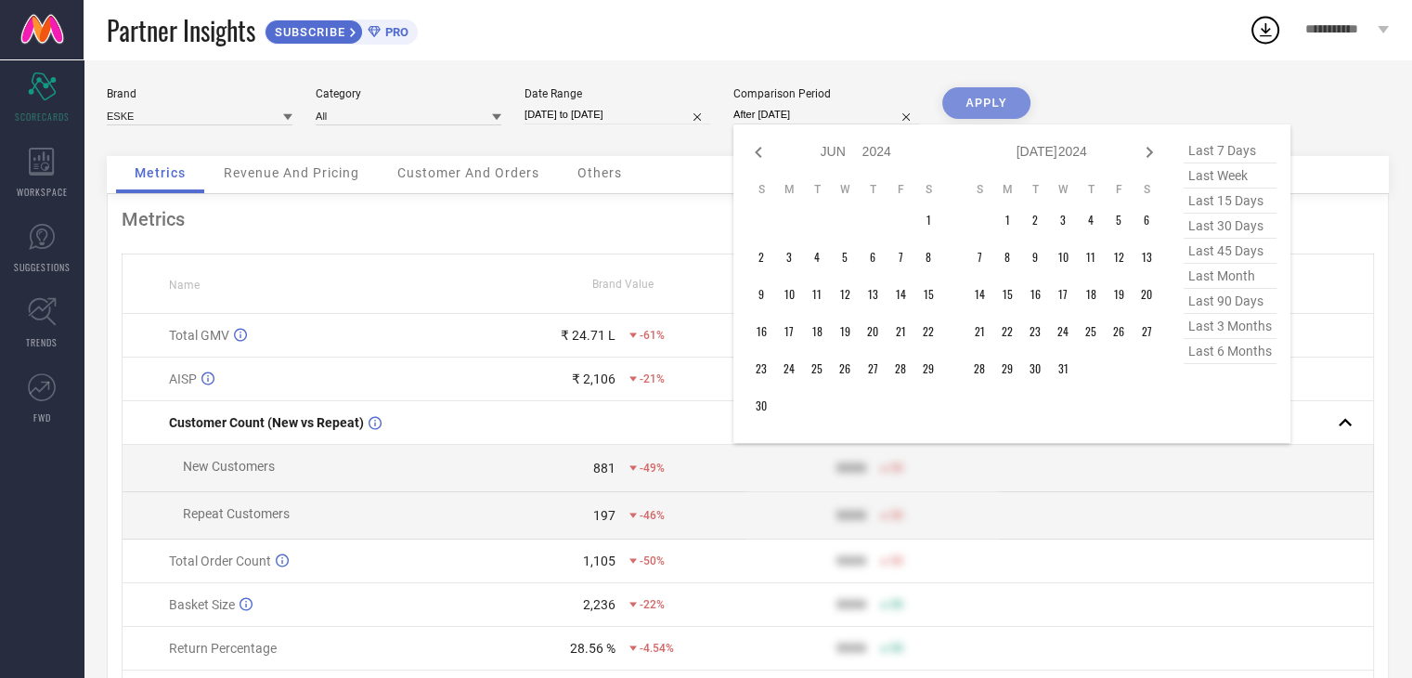
click at [759, 147] on icon at bounding box center [758, 152] width 6 height 11
select select "4"
select select "2024"
select select "5"
select select "2024"
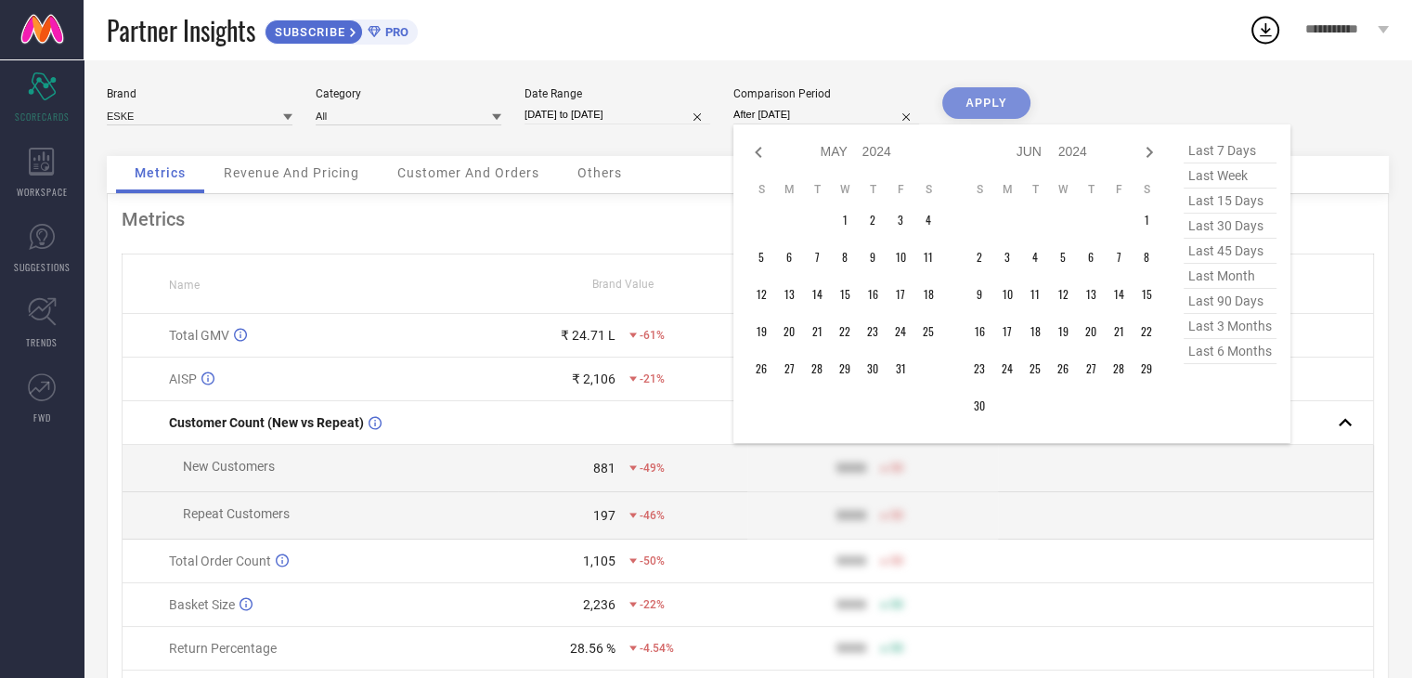
click at [759, 147] on icon at bounding box center [758, 152] width 6 height 11
select select "3"
select select "2024"
select select "4"
select select "2024"
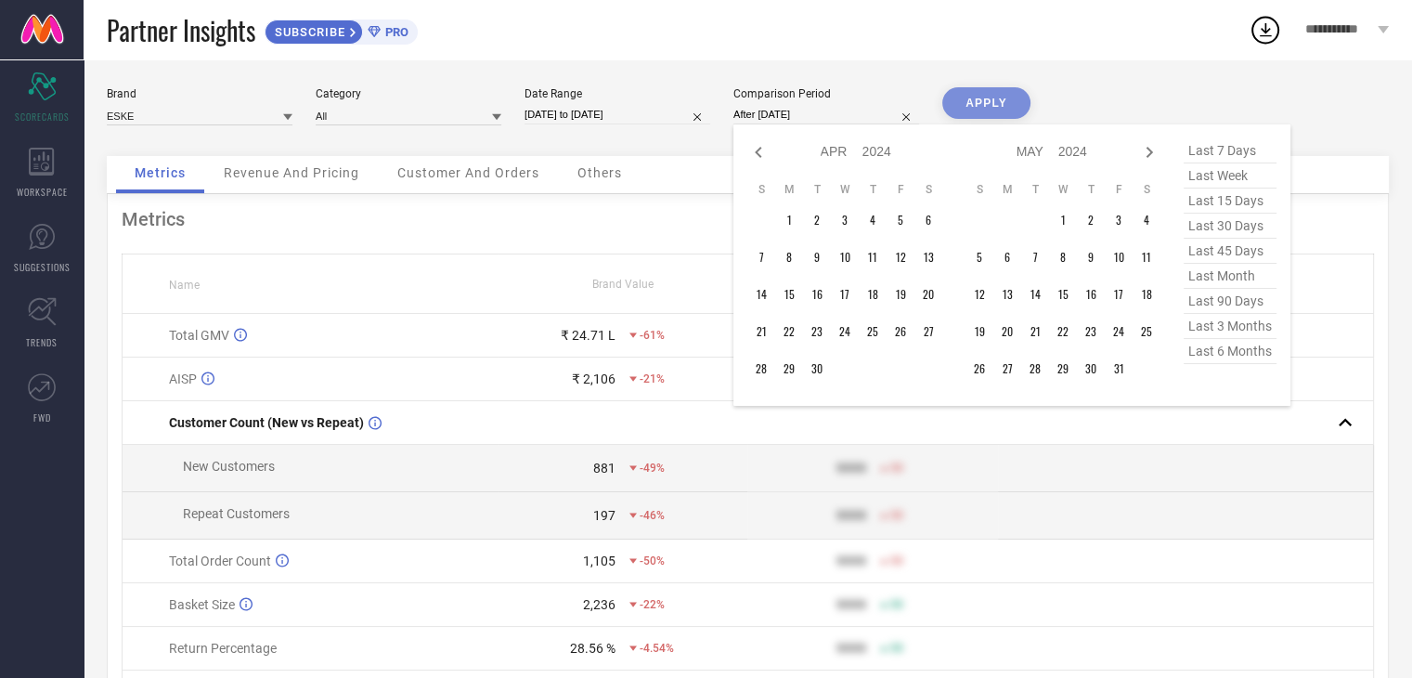
type input "[DATE] to [DATE]"
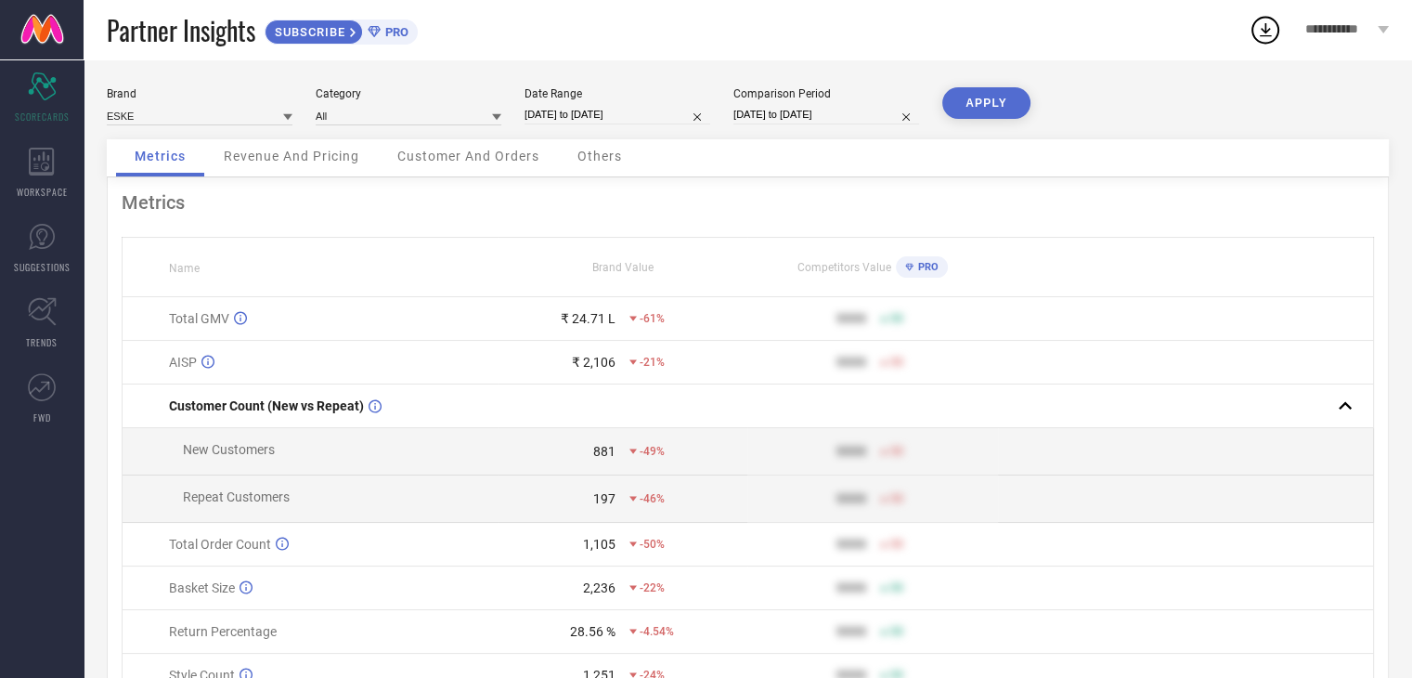
click at [956, 110] on button "APPLY" at bounding box center [986, 103] width 88 height 32
click at [247, 143] on div "Revenue And Pricing" at bounding box center [291, 157] width 173 height 37
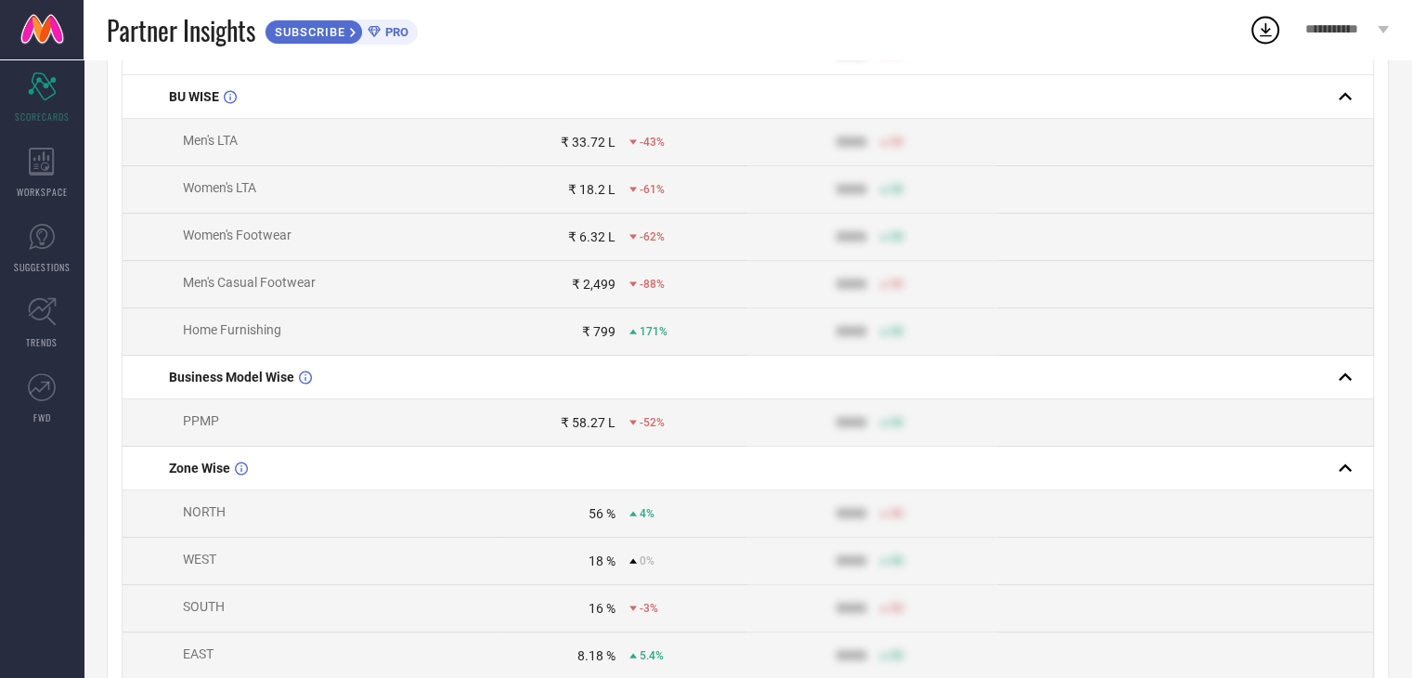
scroll to position [341, 0]
